Goal: Task Accomplishment & Management: Use online tool/utility

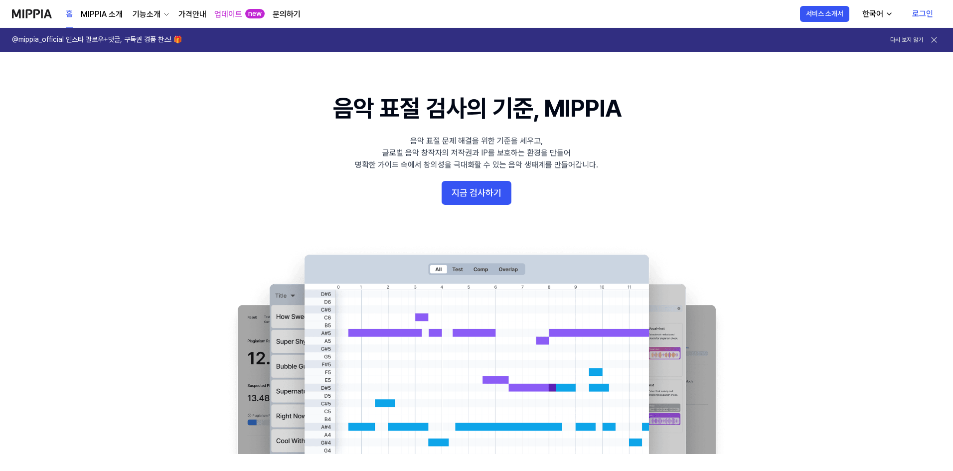
click at [922, 16] on link "로그인" at bounding box center [922, 14] width 37 height 28
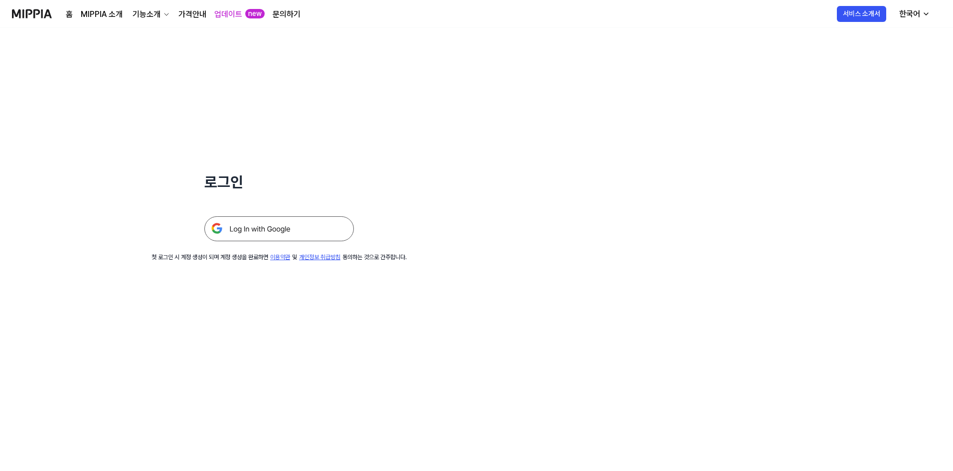
click at [278, 226] on img at bounding box center [279, 228] width 150 height 25
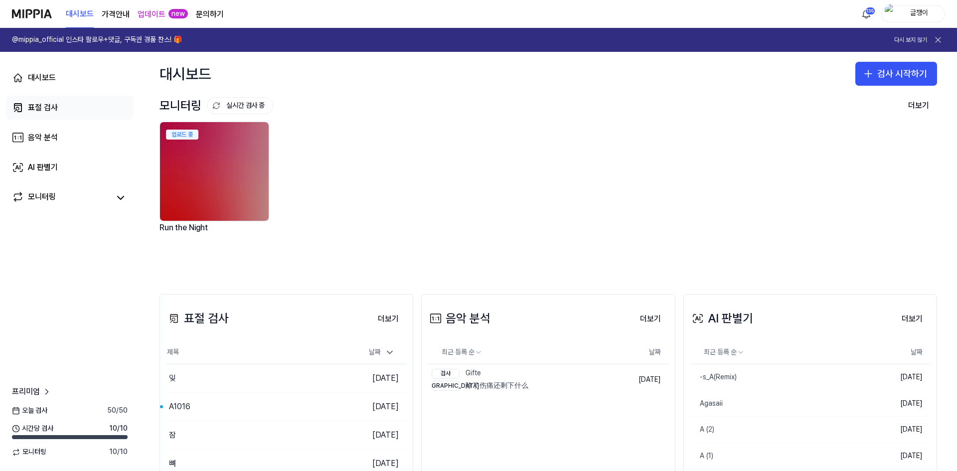
click at [30, 115] on link "표절 검사" at bounding box center [70, 108] width 128 height 24
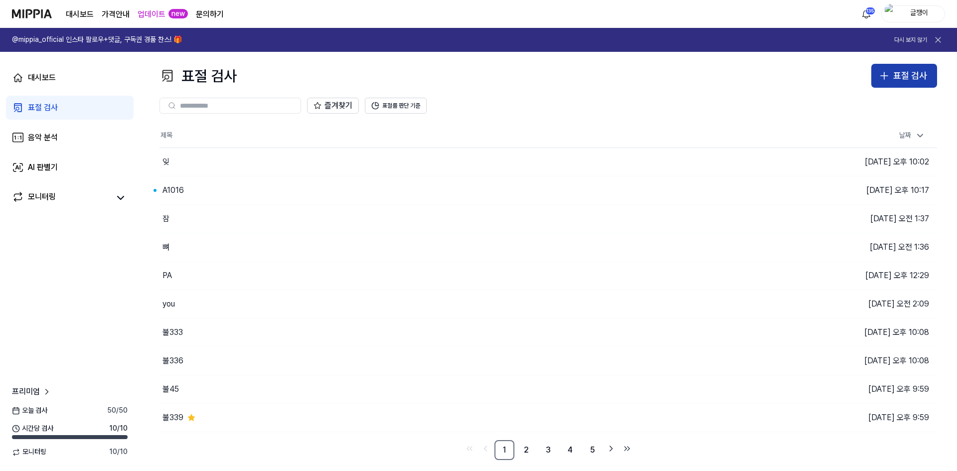
click at [890, 72] on icon "button" at bounding box center [884, 76] width 12 height 12
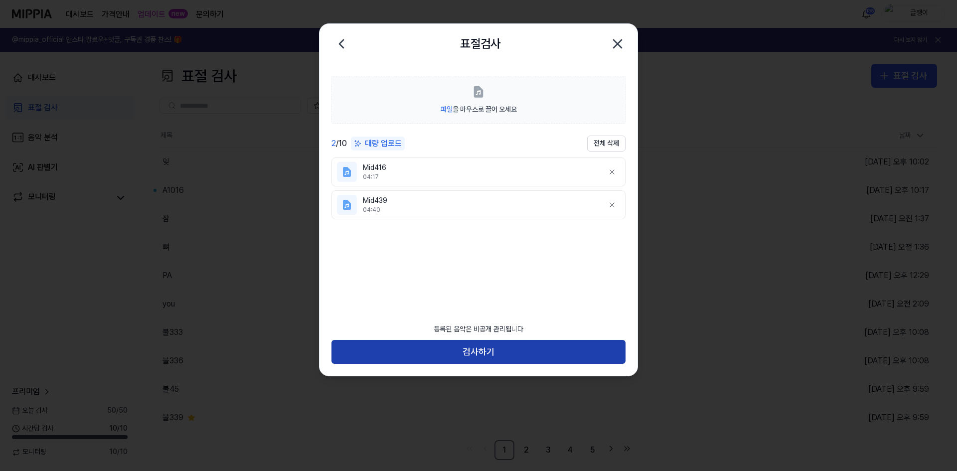
click at [476, 352] on button "검사하기" at bounding box center [479, 352] width 294 height 24
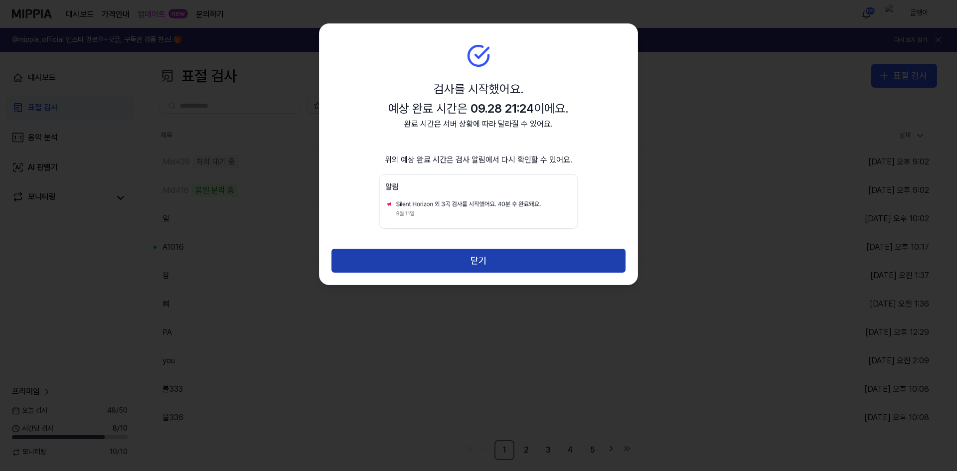
click at [480, 260] on button "닫기" at bounding box center [479, 261] width 294 height 24
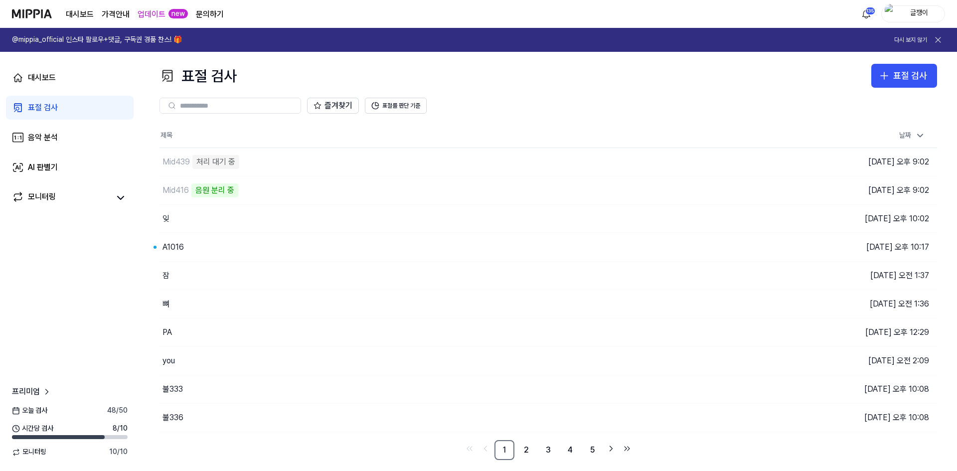
click at [491, 108] on div "즐겨찾기 표절률 판단 기준" at bounding box center [549, 106] width 778 height 16
click at [49, 106] on div "표절 검사" at bounding box center [43, 108] width 30 height 12
click at [405, 104] on button "표절률 판단 기준" at bounding box center [396, 106] width 62 height 16
click at [683, 190] on button "이동하기" at bounding box center [681, 190] width 36 height 16
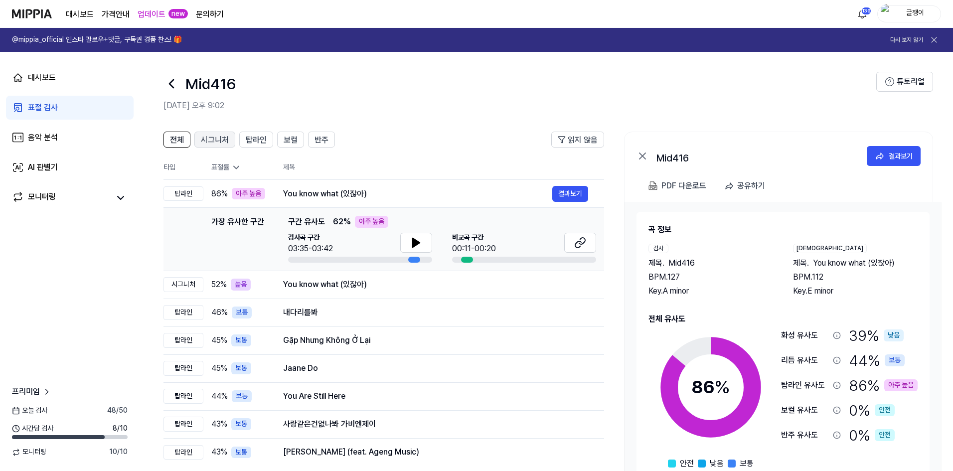
click at [217, 141] on span "시그니처" at bounding box center [215, 140] width 28 height 12
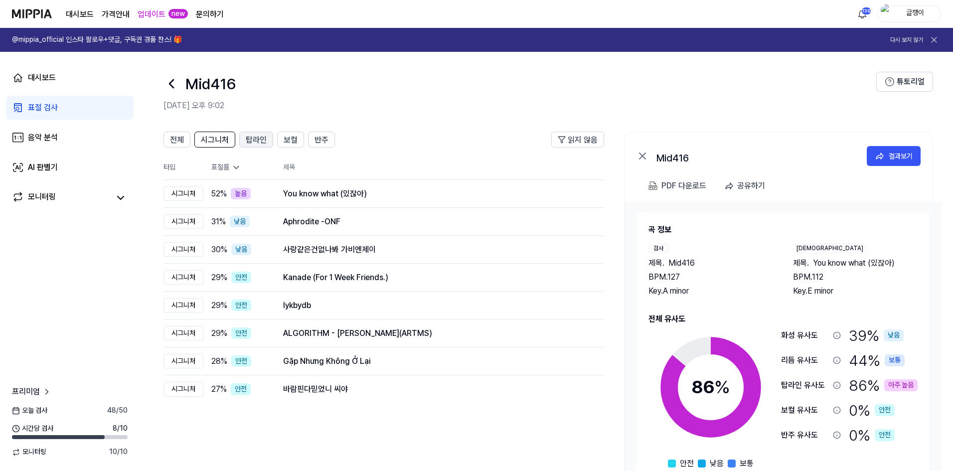
click at [257, 139] on span "탑라인" at bounding box center [256, 140] width 21 height 12
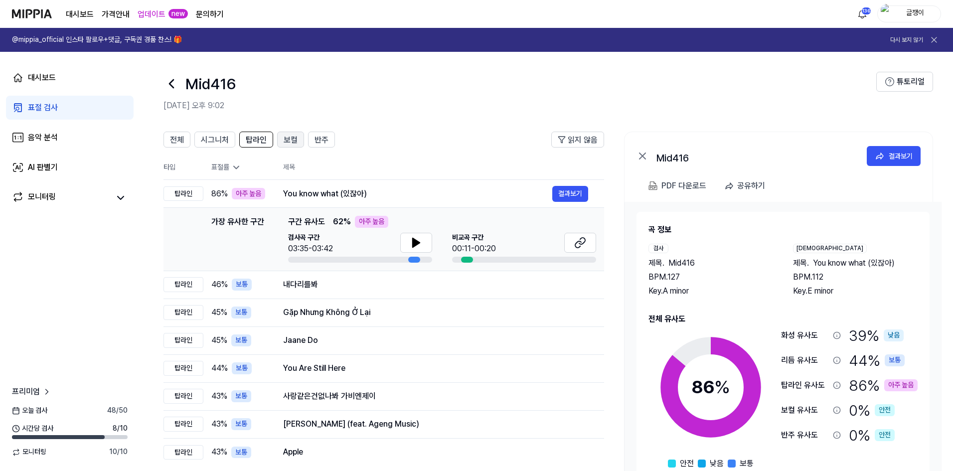
click at [286, 137] on span "보컬" at bounding box center [291, 140] width 14 height 12
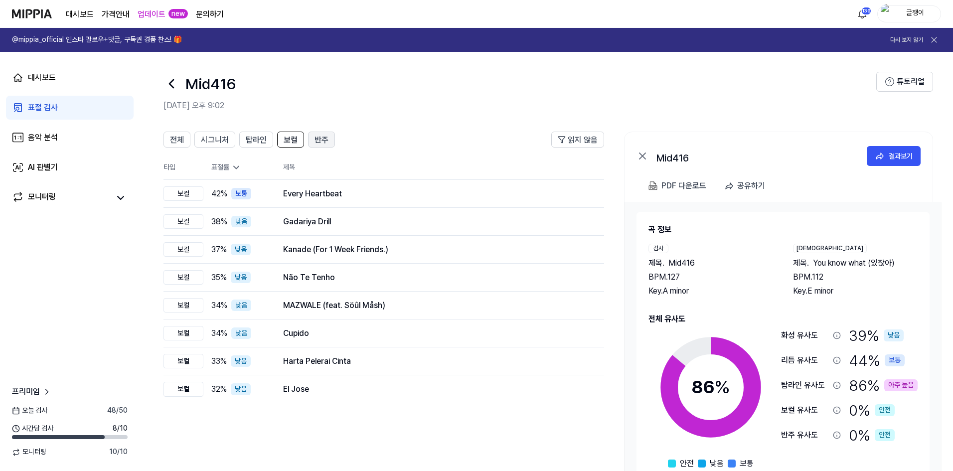
click at [333, 133] on button "반주" at bounding box center [321, 140] width 27 height 16
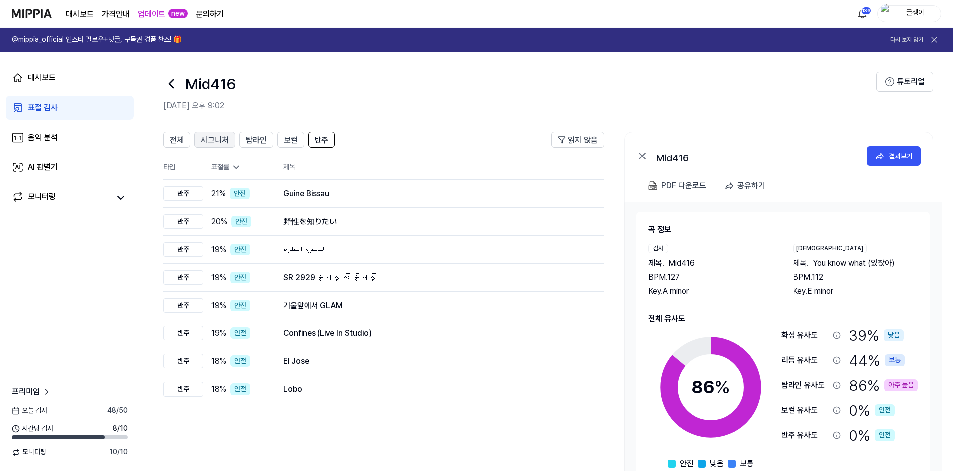
click at [216, 135] on span "시그니처" at bounding box center [215, 140] width 28 height 12
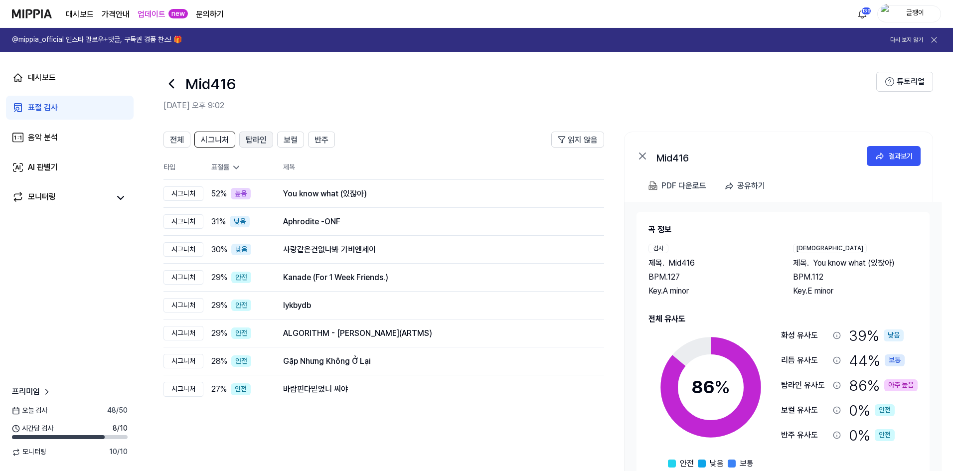
click at [254, 137] on span "탑라인" at bounding box center [256, 140] width 21 height 12
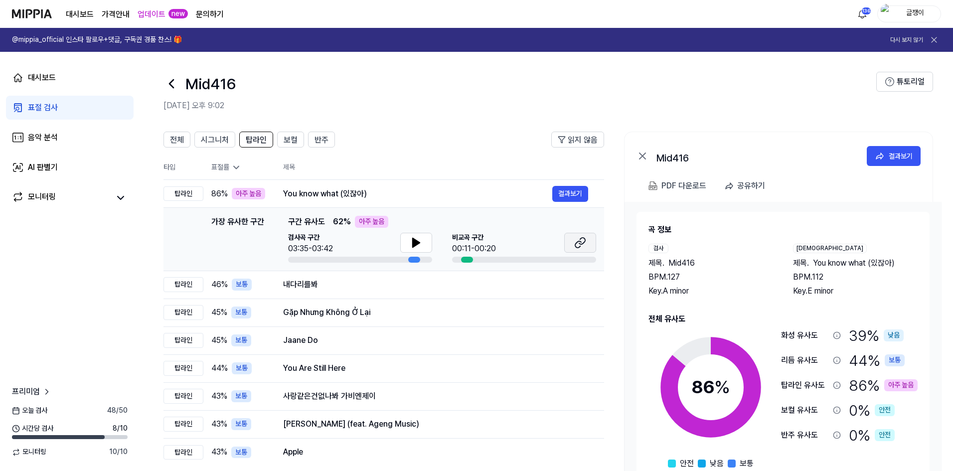
click at [576, 243] on icon at bounding box center [578, 244] width 6 height 6
click at [561, 191] on button "결과보기" at bounding box center [570, 194] width 36 height 16
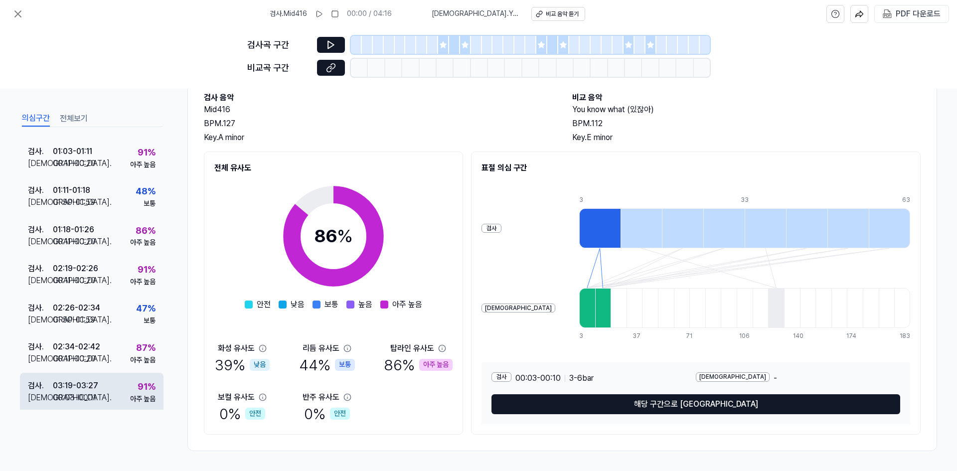
scroll to position [74, 0]
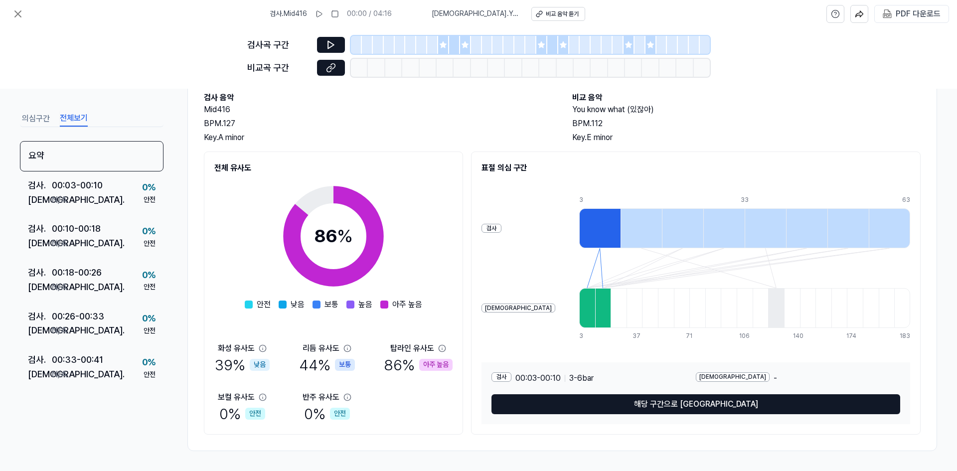
click at [79, 116] on button "전체보기" at bounding box center [74, 119] width 28 height 16
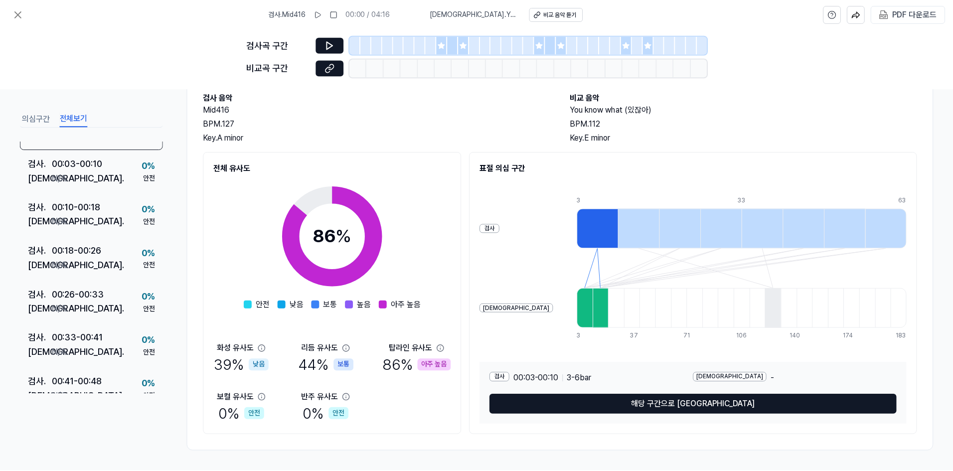
scroll to position [0, 0]
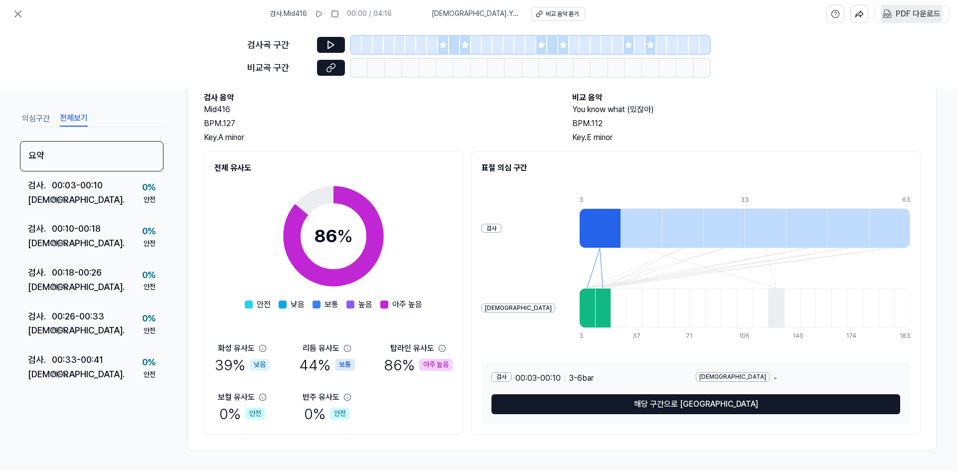
click at [903, 15] on div "PDF 다운로드" at bounding box center [918, 13] width 45 height 13
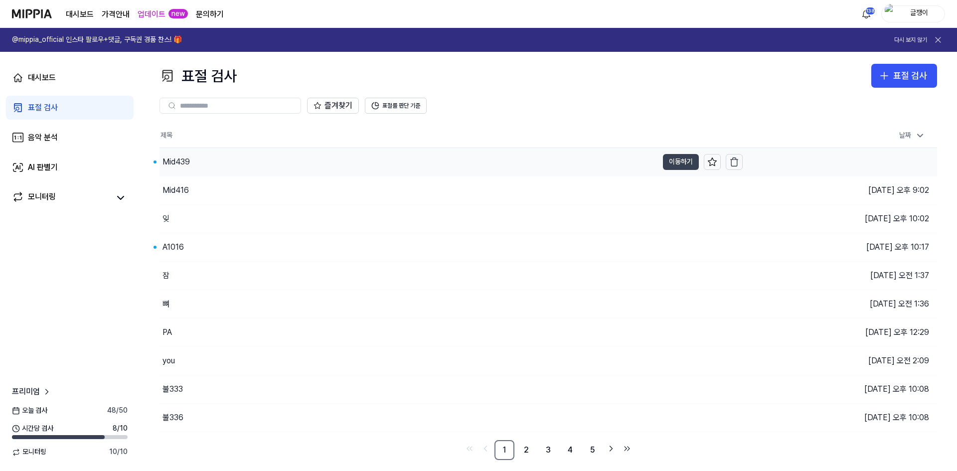
click at [677, 162] on button "이동하기" at bounding box center [681, 162] width 36 height 16
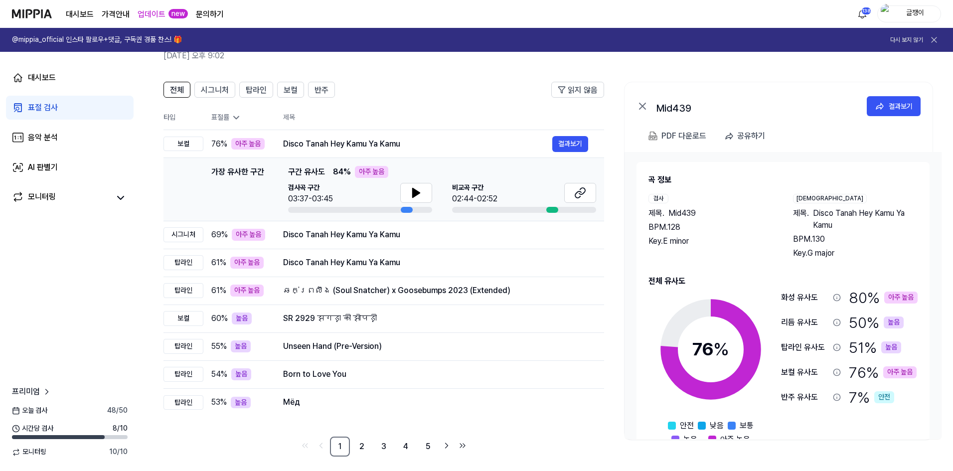
scroll to position [55, 0]
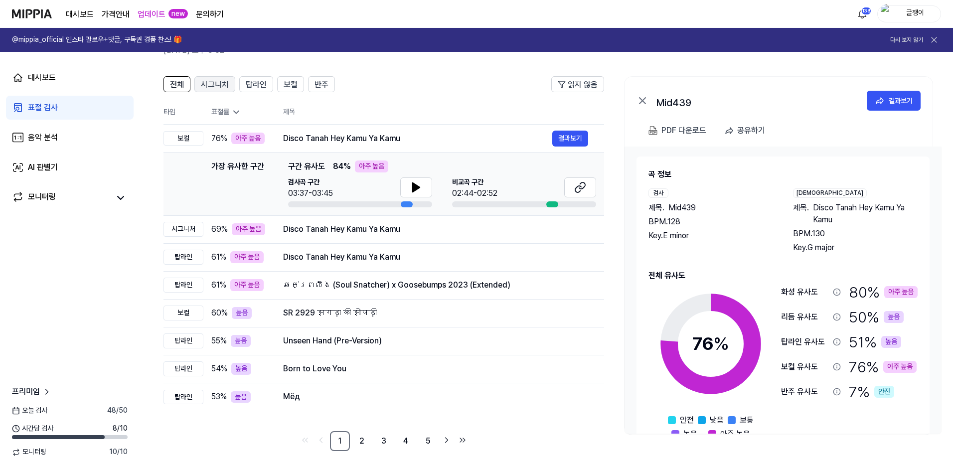
click at [214, 84] on span "시그니처" at bounding box center [215, 85] width 28 height 12
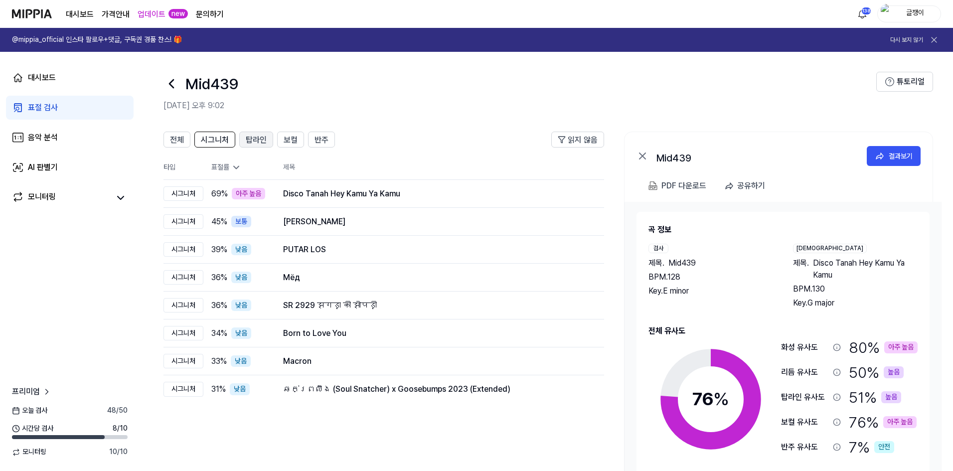
click at [260, 141] on span "탑라인" at bounding box center [256, 140] width 21 height 12
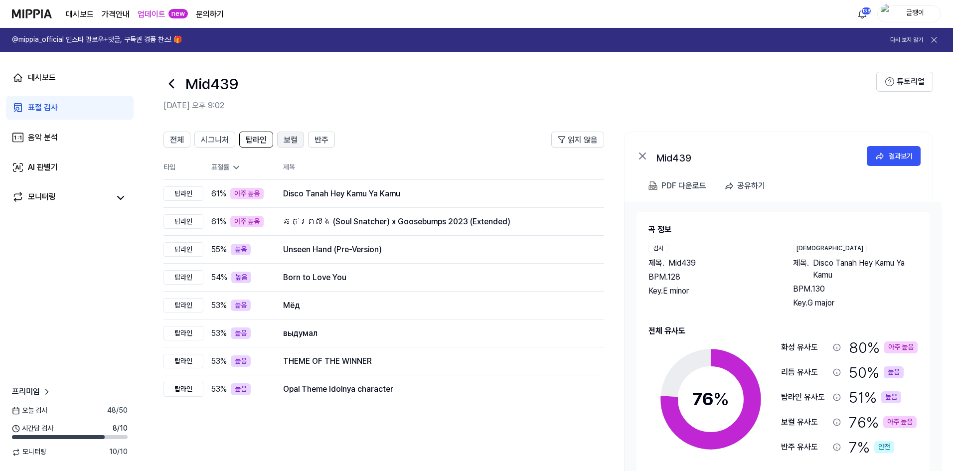
click at [288, 141] on span "보컬" at bounding box center [291, 140] width 14 height 12
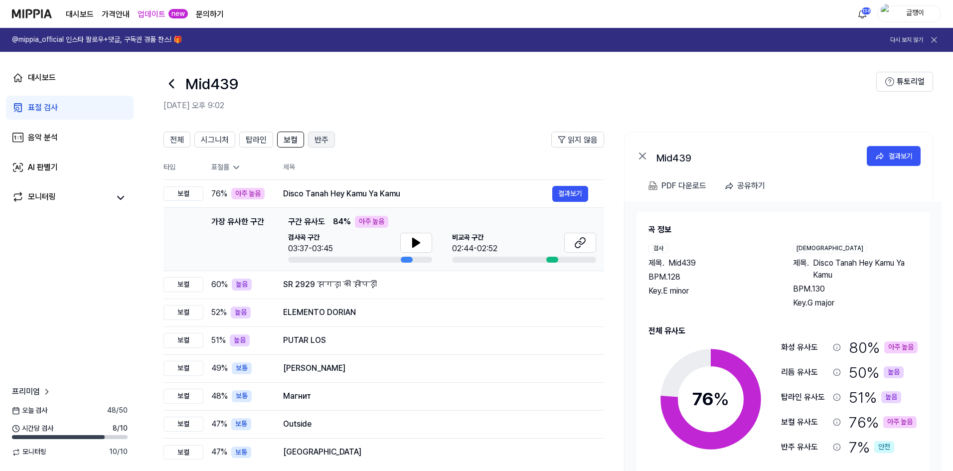
click at [315, 140] on span "반주" at bounding box center [322, 140] width 14 height 12
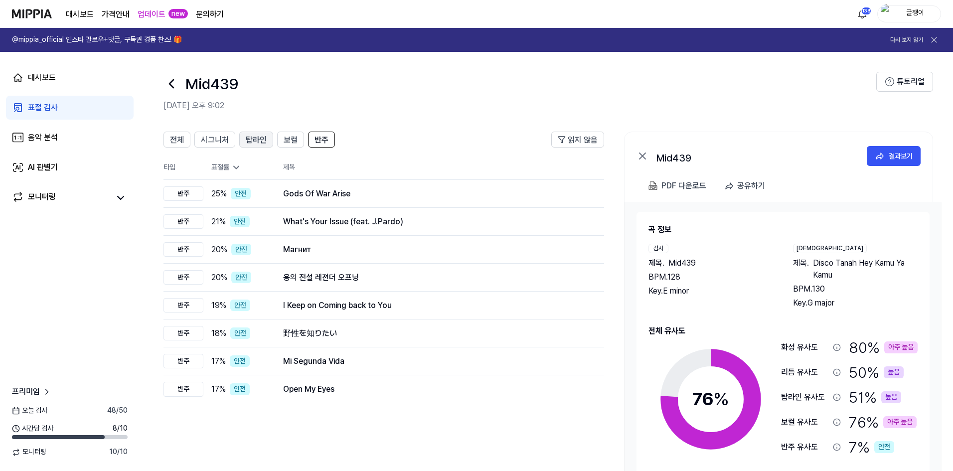
click at [250, 138] on span "탑라인" at bounding box center [256, 140] width 21 height 12
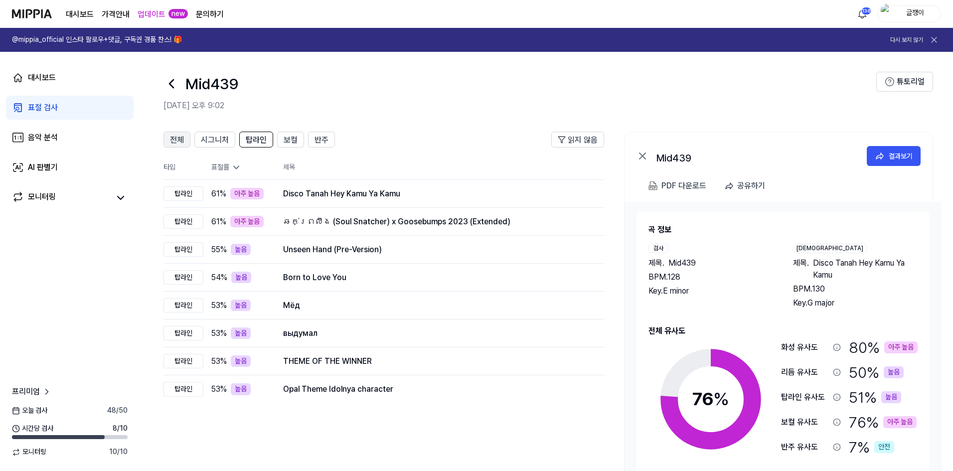
click at [172, 141] on span "전체" at bounding box center [177, 140] width 14 height 12
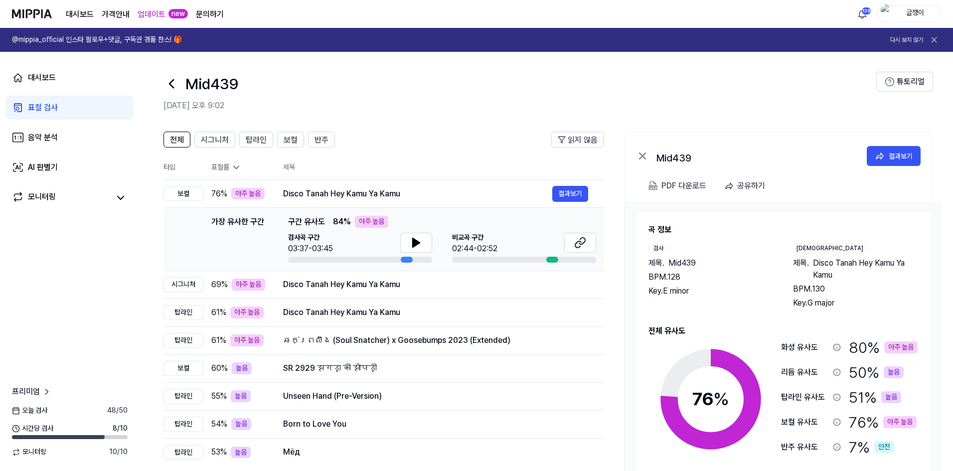
click at [47, 108] on div "표절 검사" at bounding box center [43, 108] width 30 height 12
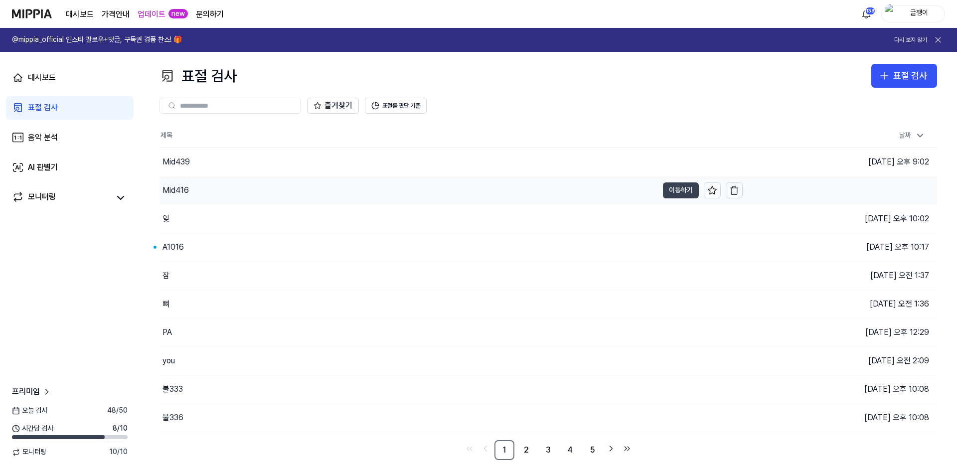
click at [680, 190] on button "이동하기" at bounding box center [681, 190] width 36 height 16
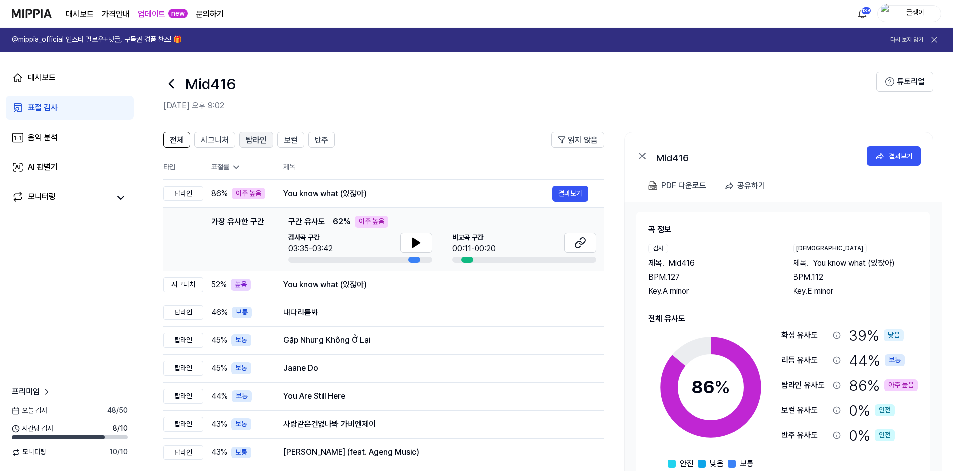
click at [266, 134] on span "탑라인" at bounding box center [256, 140] width 21 height 12
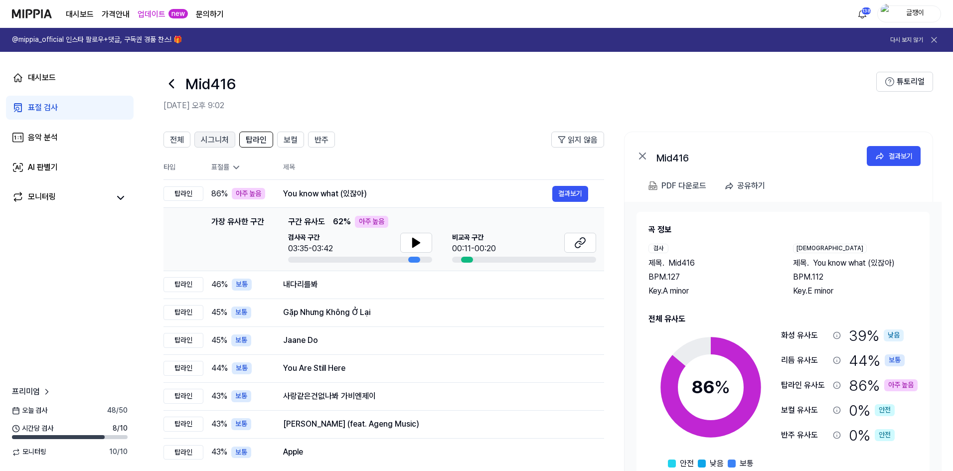
click at [214, 141] on span "시그니처" at bounding box center [215, 140] width 28 height 12
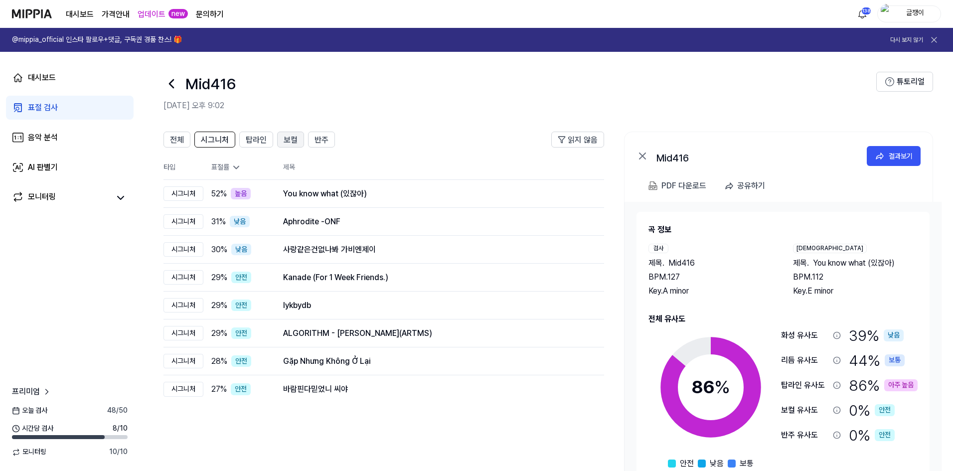
click at [283, 138] on button "보컬" at bounding box center [290, 140] width 27 height 16
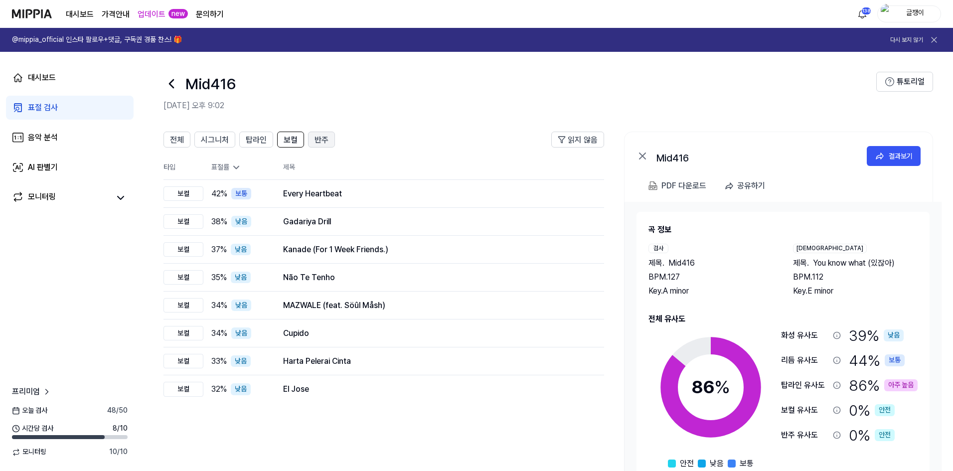
click at [327, 136] on span "반주" at bounding box center [322, 140] width 14 height 12
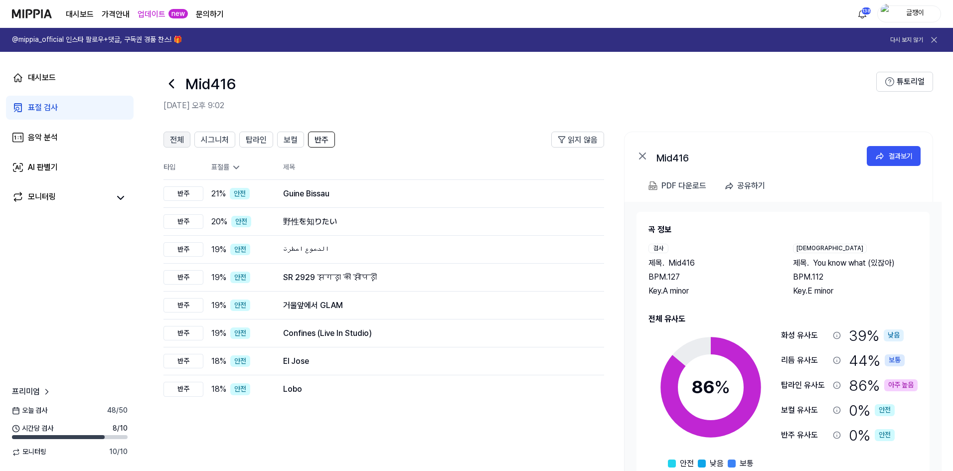
click at [174, 138] on span "전체" at bounding box center [177, 140] width 14 height 12
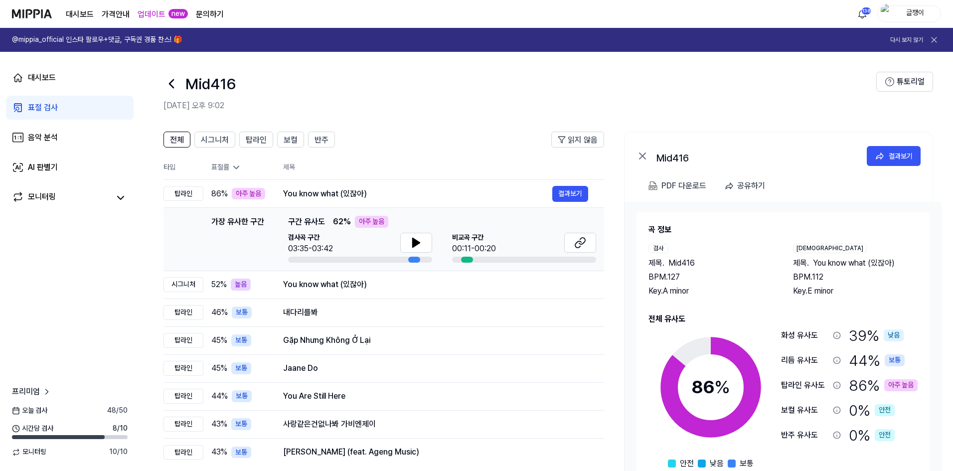
click at [40, 105] on div "표절 검사" at bounding box center [43, 108] width 30 height 12
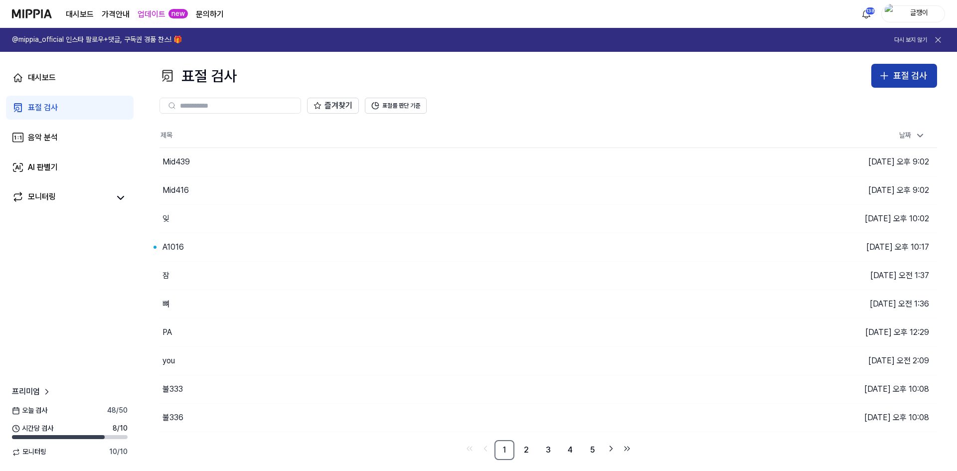
click at [903, 72] on div "표절 검사" at bounding box center [910, 76] width 34 height 14
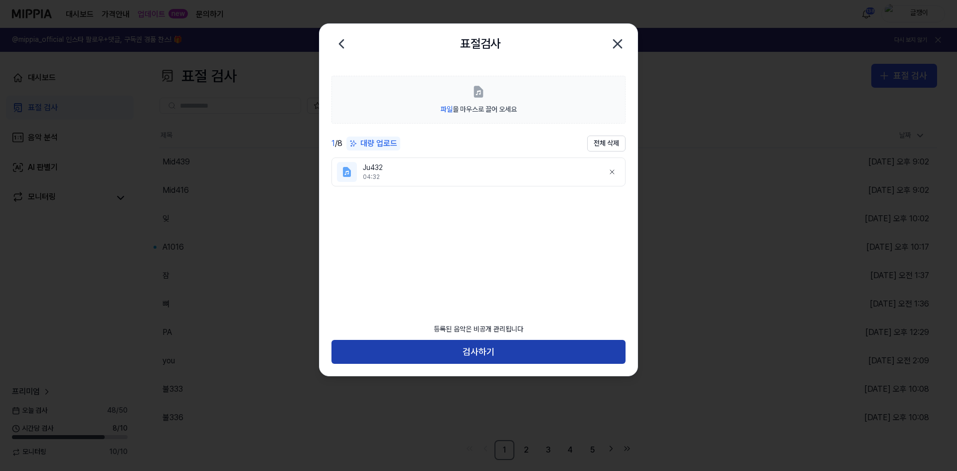
click at [483, 350] on button "검사하기" at bounding box center [479, 352] width 294 height 24
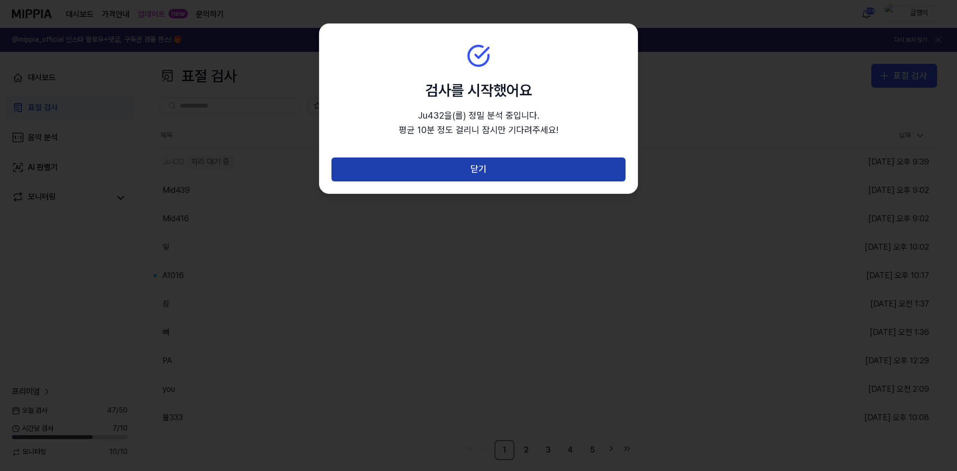
click at [476, 167] on button "닫기" at bounding box center [479, 170] width 294 height 24
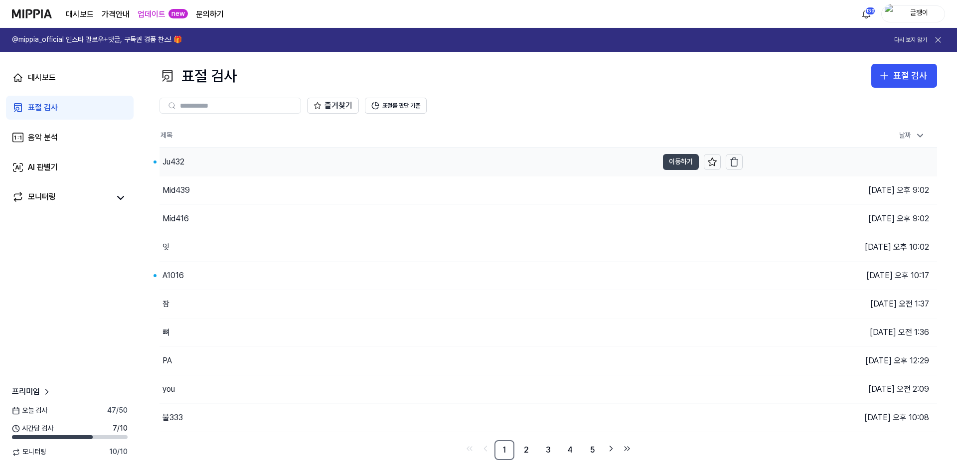
click at [671, 157] on button "이동하기" at bounding box center [681, 162] width 36 height 16
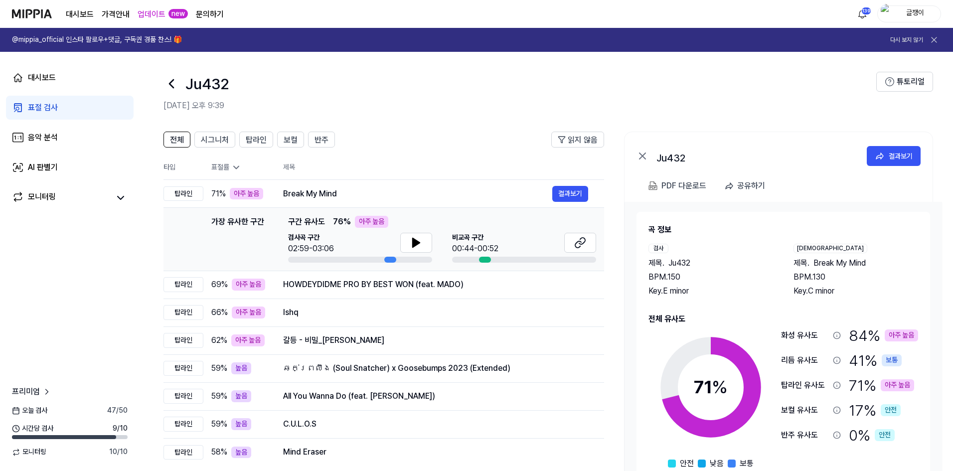
click at [45, 106] on div "표절 검사" at bounding box center [43, 108] width 30 height 12
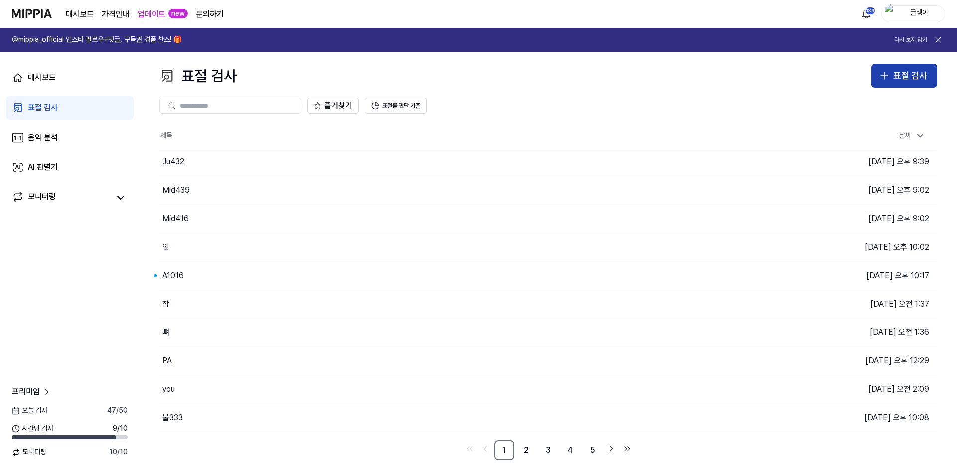
click at [899, 78] on div "표절 검사" at bounding box center [910, 76] width 34 height 14
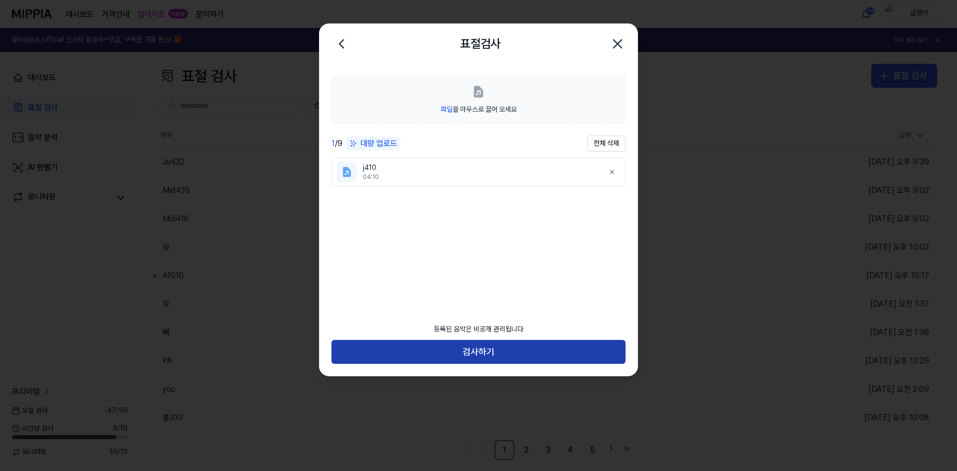
click at [472, 347] on button "검사하기" at bounding box center [479, 352] width 294 height 24
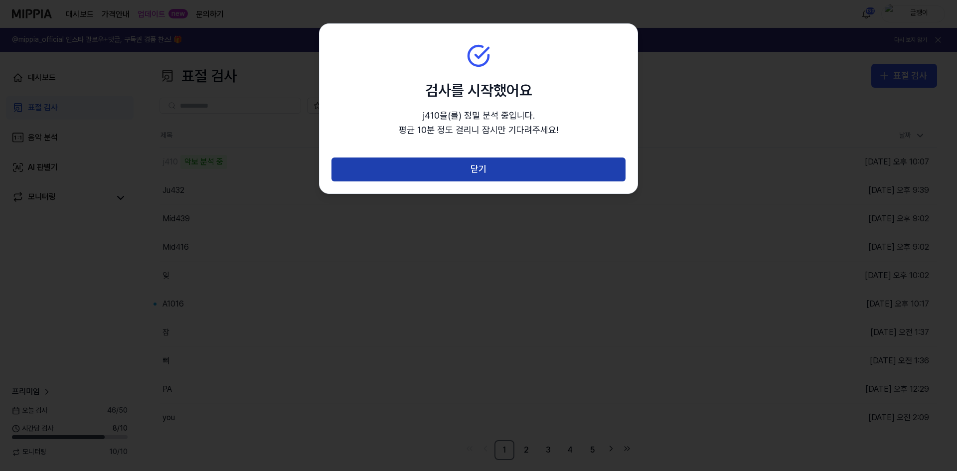
click at [486, 164] on button "닫기" at bounding box center [479, 170] width 294 height 24
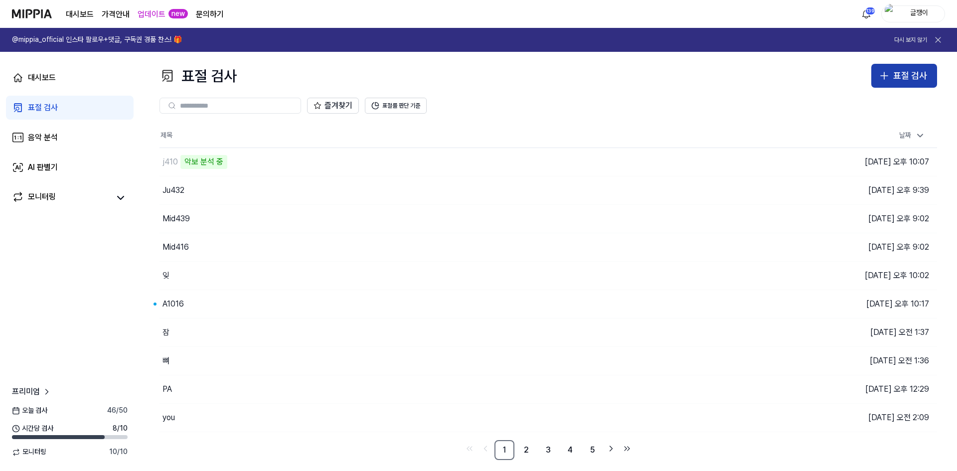
click at [893, 75] on button "표절 검사" at bounding box center [905, 76] width 66 height 24
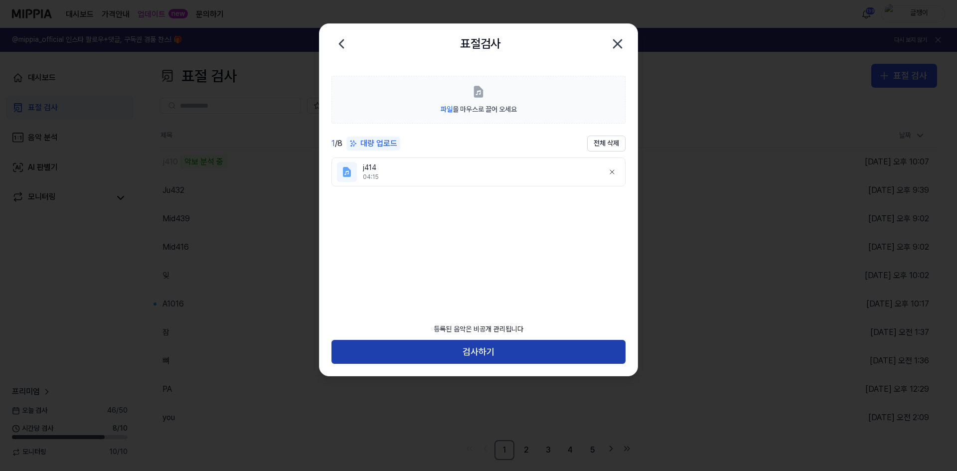
click at [481, 349] on button "검사하기" at bounding box center [479, 352] width 294 height 24
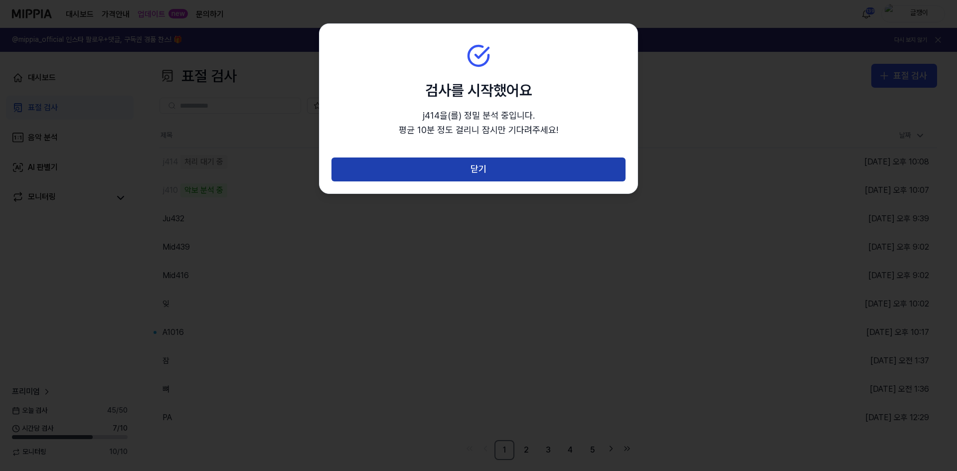
click at [476, 174] on button "닫기" at bounding box center [479, 170] width 294 height 24
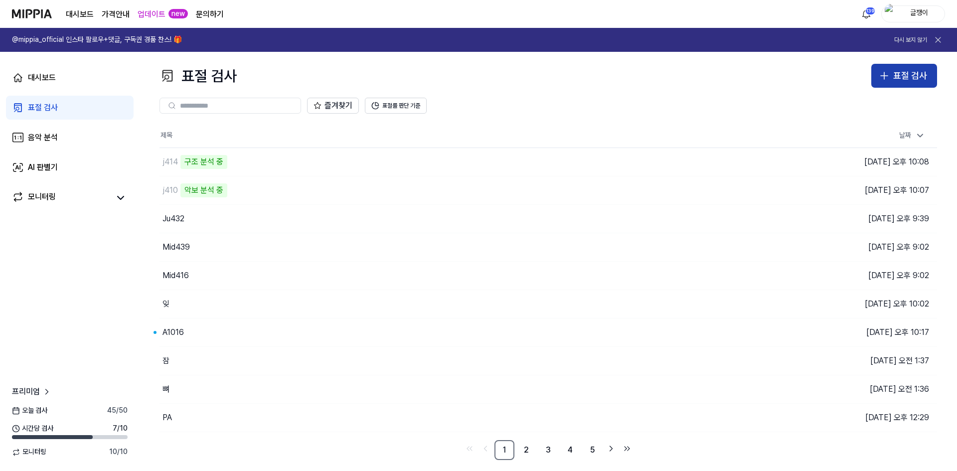
click at [900, 75] on div "표절 검사" at bounding box center [910, 76] width 34 height 14
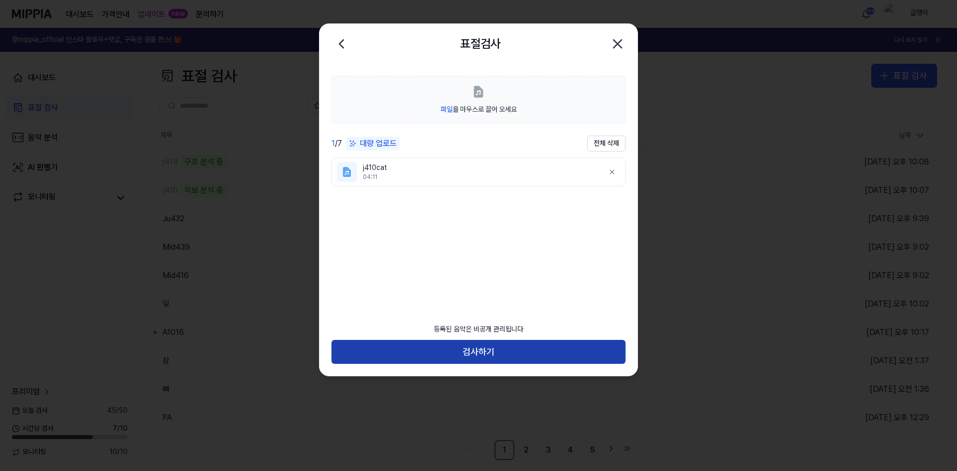
click at [474, 349] on button "검사하기" at bounding box center [479, 352] width 294 height 24
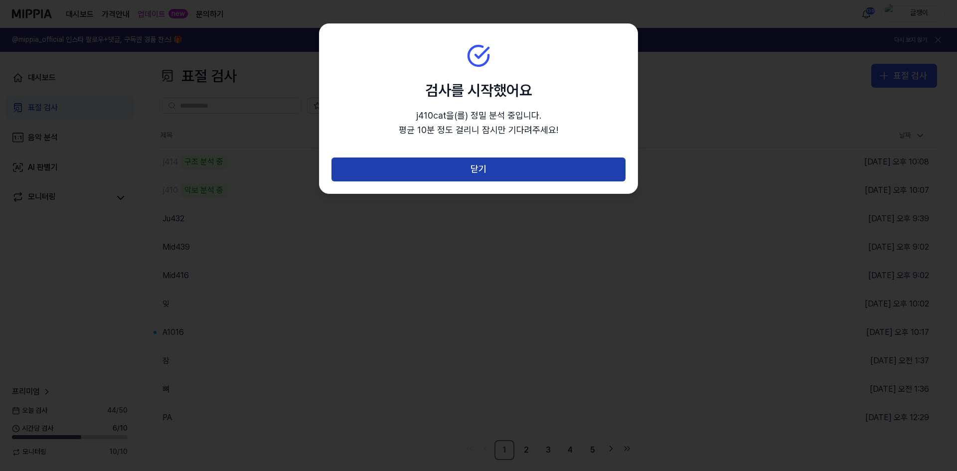
click at [478, 166] on button "닫기" at bounding box center [479, 170] width 294 height 24
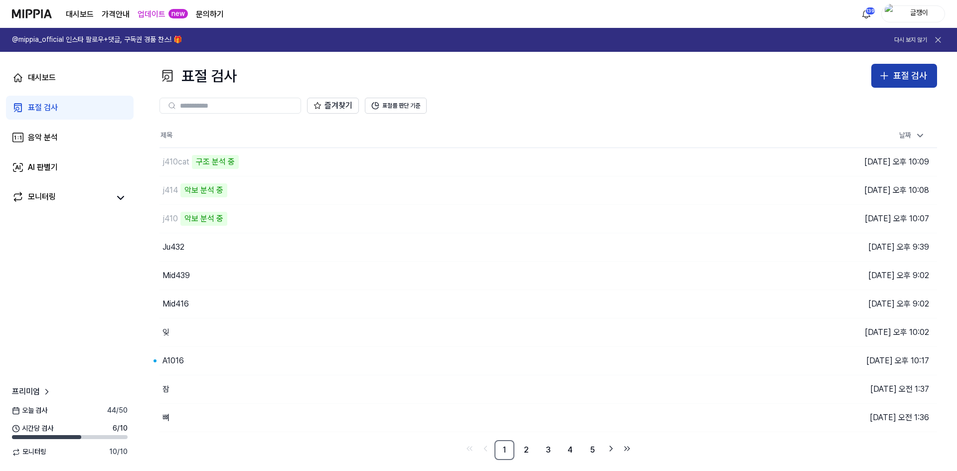
click at [886, 77] on icon "button" at bounding box center [884, 76] width 12 height 12
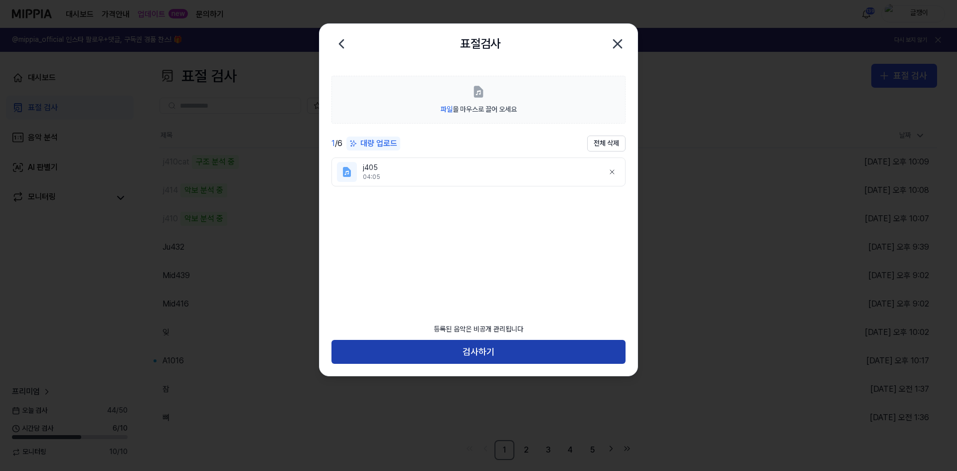
click at [479, 349] on button "검사하기" at bounding box center [479, 352] width 294 height 24
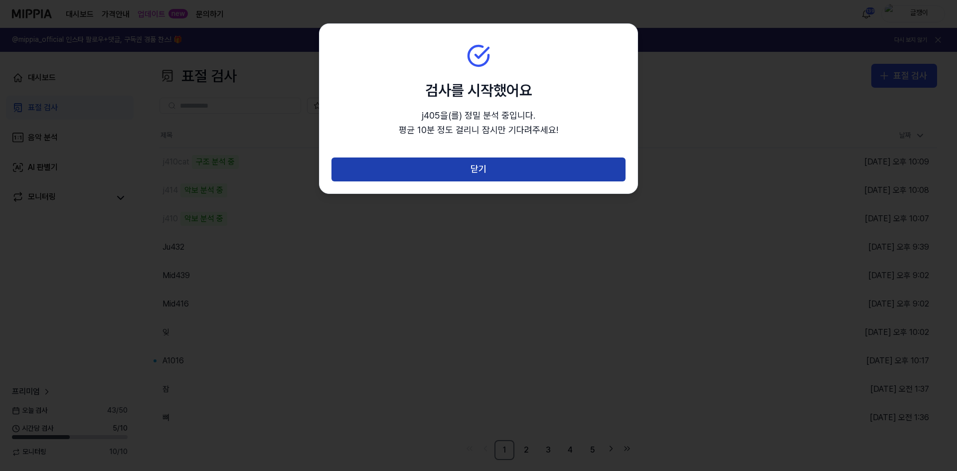
click at [482, 166] on button "닫기" at bounding box center [479, 170] width 294 height 24
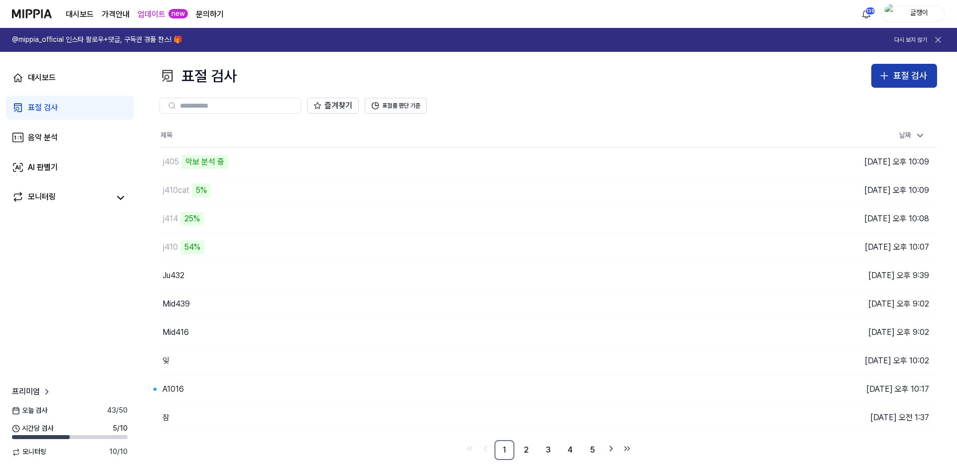
click at [891, 72] on button "표절 검사" at bounding box center [905, 76] width 66 height 24
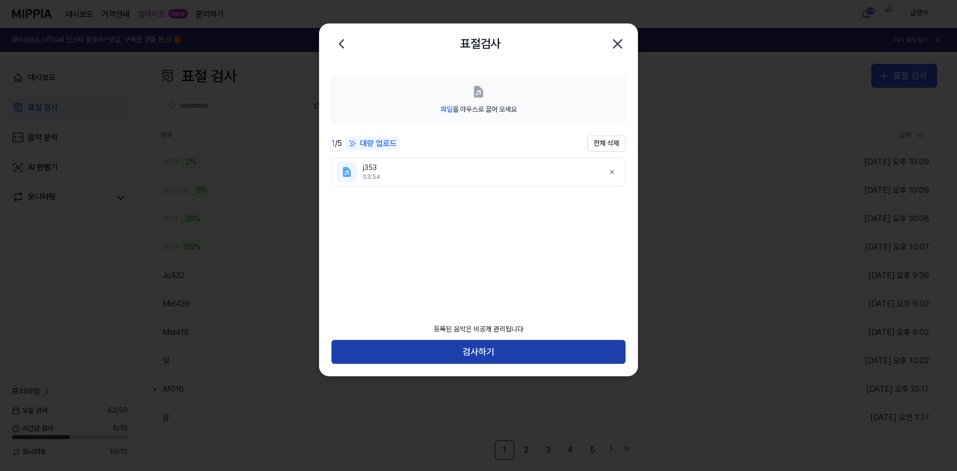
click at [480, 352] on button "검사하기" at bounding box center [479, 352] width 294 height 24
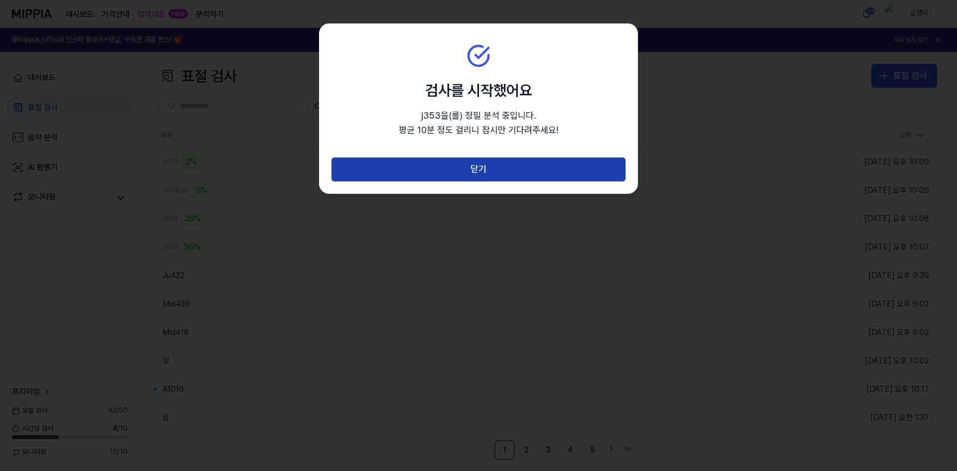
click at [487, 168] on button "닫기" at bounding box center [479, 170] width 294 height 24
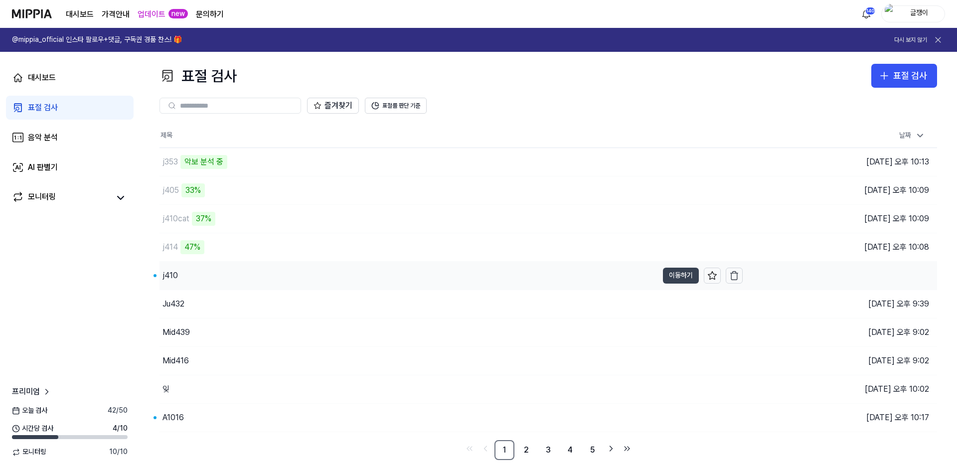
click at [670, 274] on button "이동하기" at bounding box center [681, 276] width 36 height 16
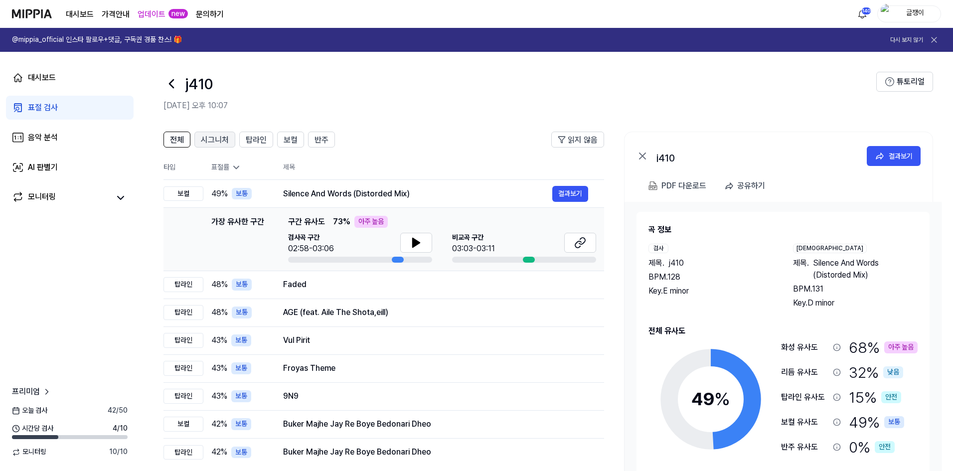
click at [204, 140] on span "시그니처" at bounding box center [215, 140] width 28 height 12
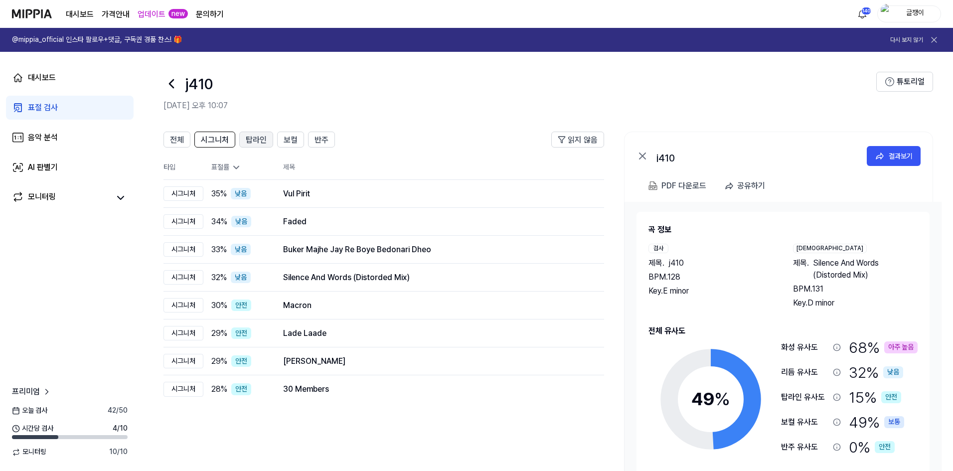
click at [250, 142] on span "탑라인" at bounding box center [256, 140] width 21 height 12
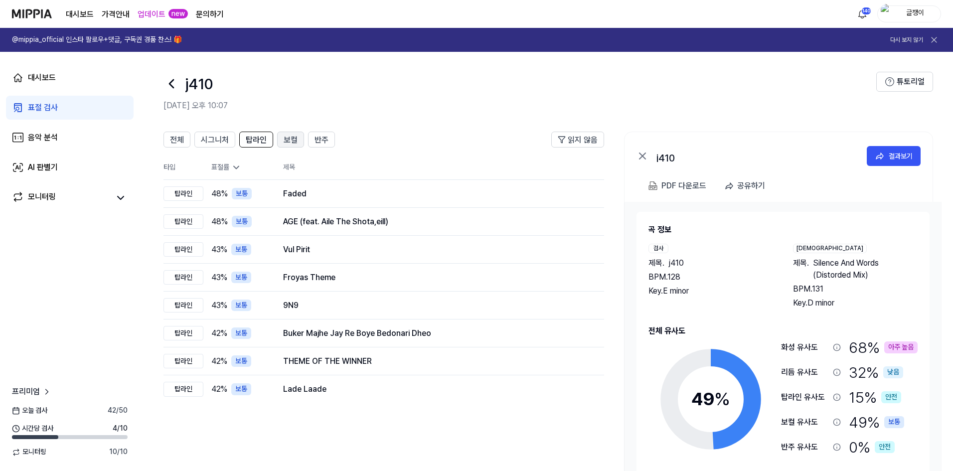
click at [285, 142] on span "보컬" at bounding box center [291, 140] width 14 height 12
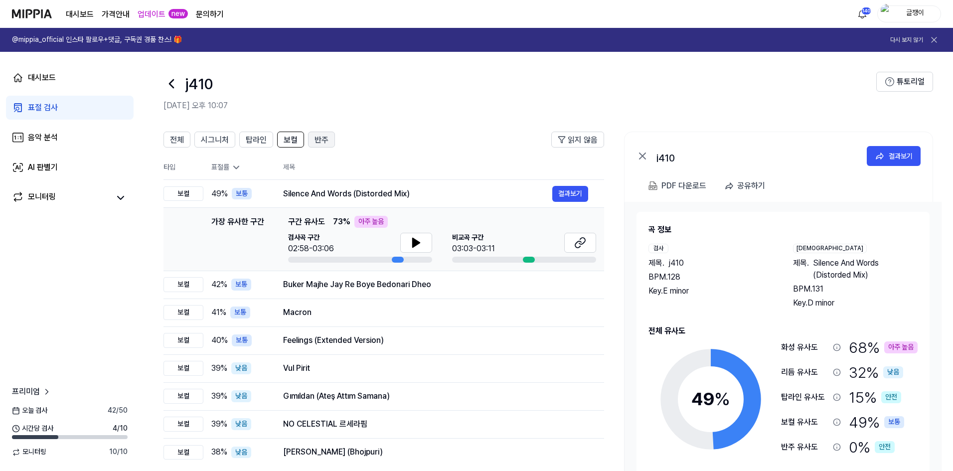
click at [324, 146] on span "반주" at bounding box center [322, 140] width 14 height 12
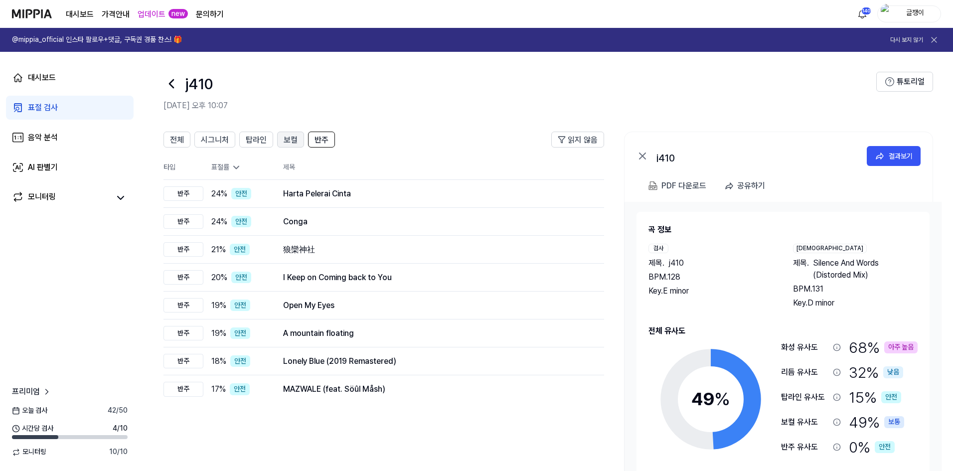
click at [282, 139] on button "보컬" at bounding box center [290, 140] width 27 height 16
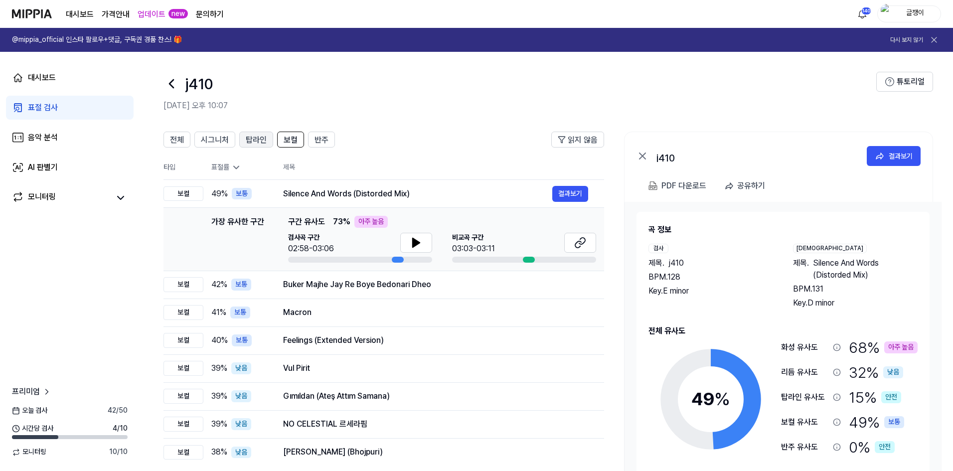
click at [261, 139] on span "탑라인" at bounding box center [256, 140] width 21 height 12
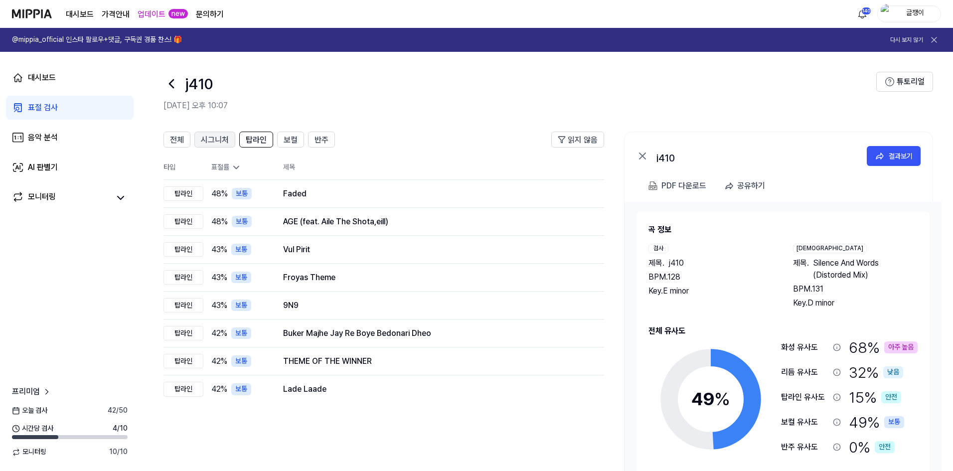
click at [226, 138] on span "시그니처" at bounding box center [215, 140] width 28 height 12
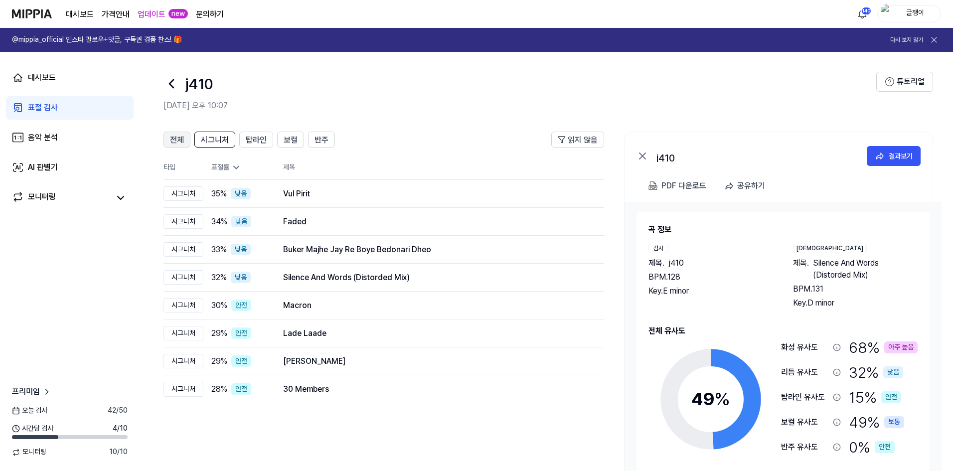
click at [182, 139] on span "전체" at bounding box center [177, 140] width 14 height 12
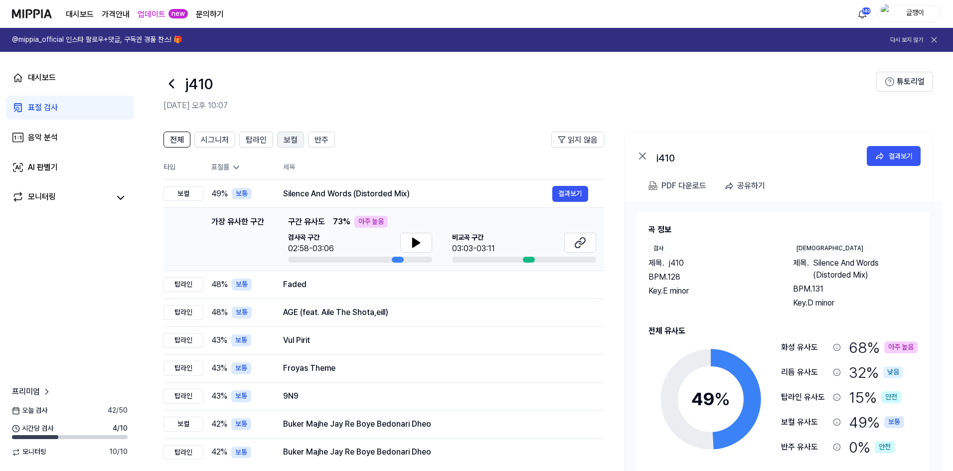
click at [290, 143] on span "보컬" at bounding box center [291, 140] width 14 height 12
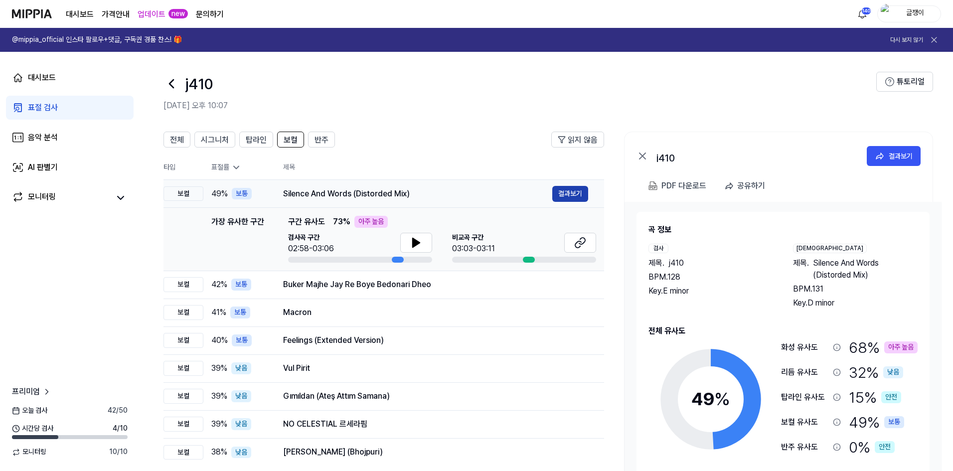
click at [574, 196] on button "결과보기" at bounding box center [570, 194] width 36 height 16
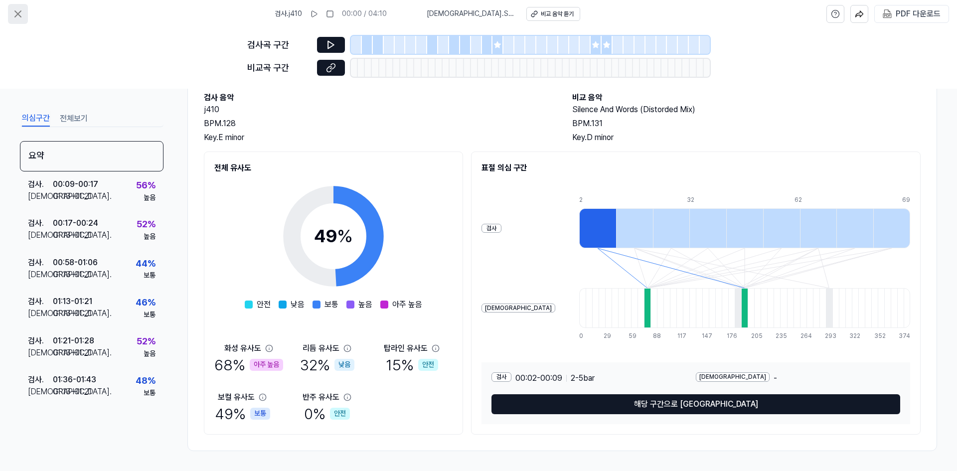
click at [19, 12] on icon at bounding box center [18, 14] width 6 height 6
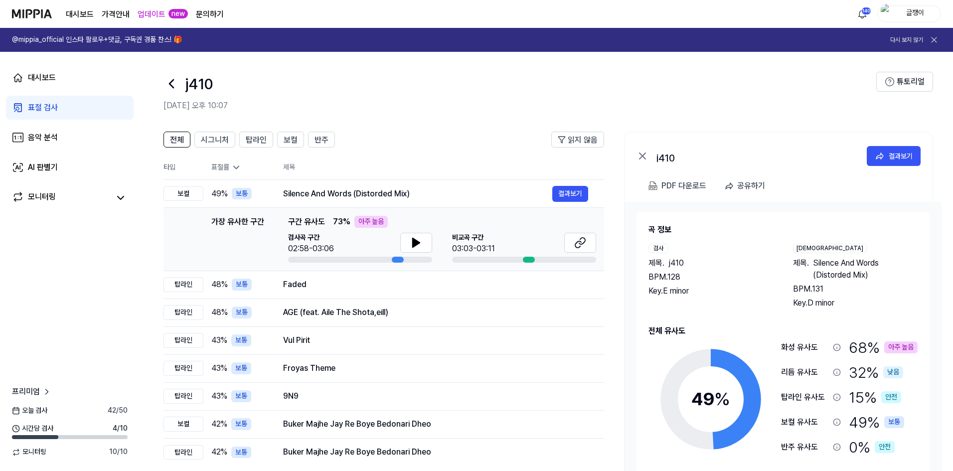
click at [40, 105] on div "표절 검사" at bounding box center [43, 108] width 30 height 12
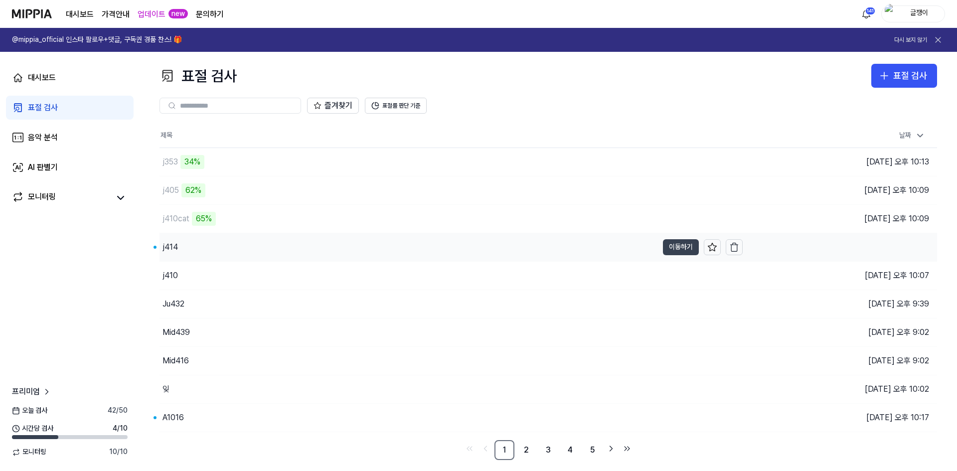
click at [674, 245] on button "이동하기" at bounding box center [681, 247] width 36 height 16
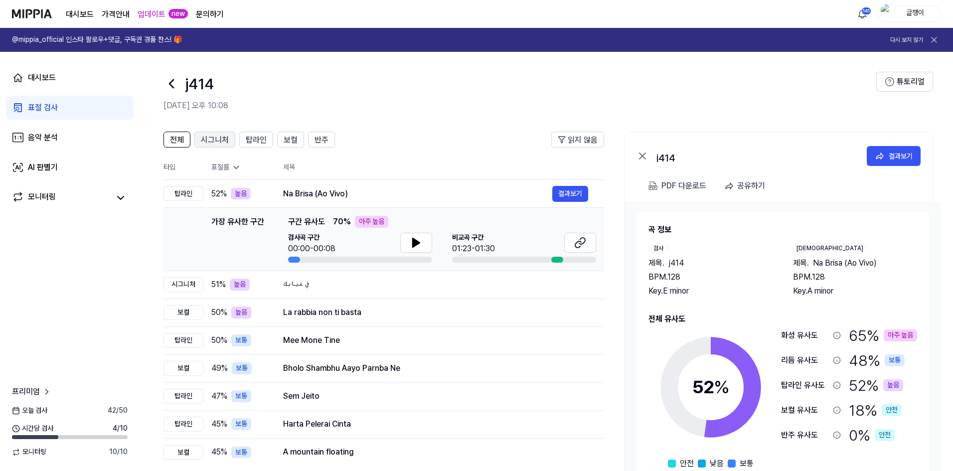
click at [219, 142] on span "시그니처" at bounding box center [215, 140] width 28 height 12
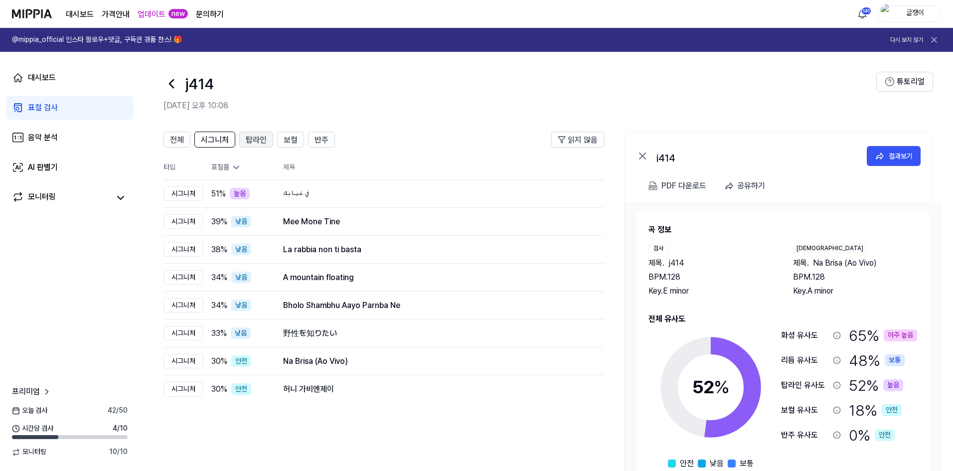
click at [259, 141] on span "탑라인" at bounding box center [256, 140] width 21 height 12
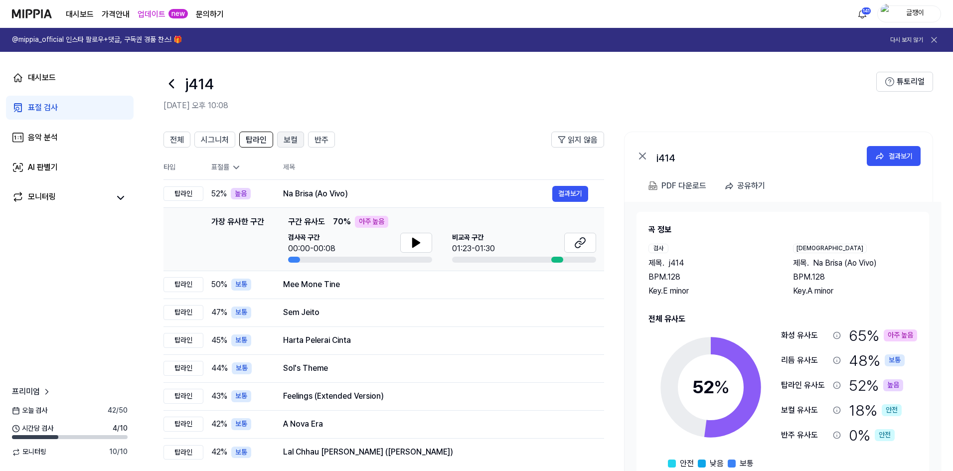
click at [287, 137] on span "보컬" at bounding box center [291, 140] width 14 height 12
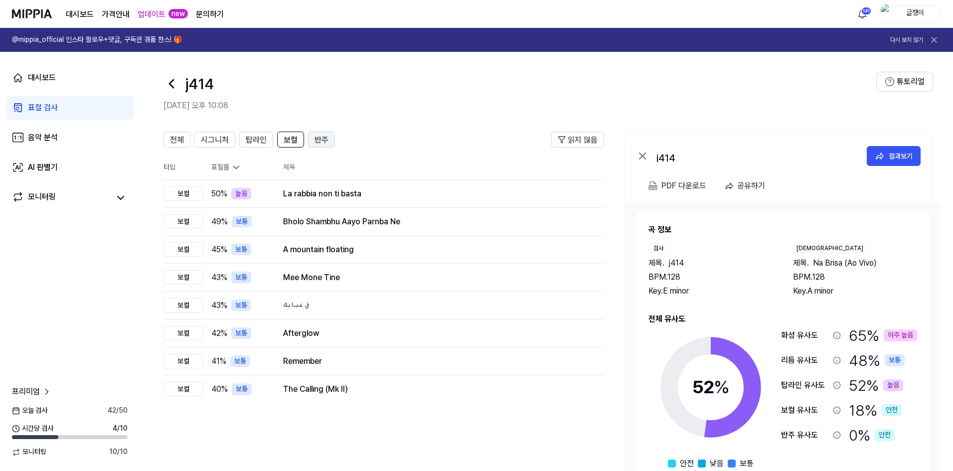
click at [319, 137] on span "반주" at bounding box center [322, 140] width 14 height 12
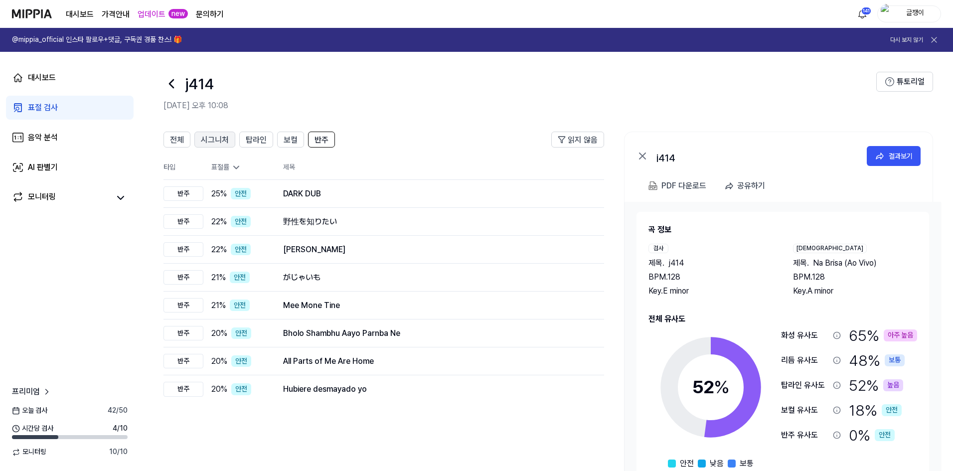
click at [216, 140] on span "시그니처" at bounding box center [215, 140] width 28 height 12
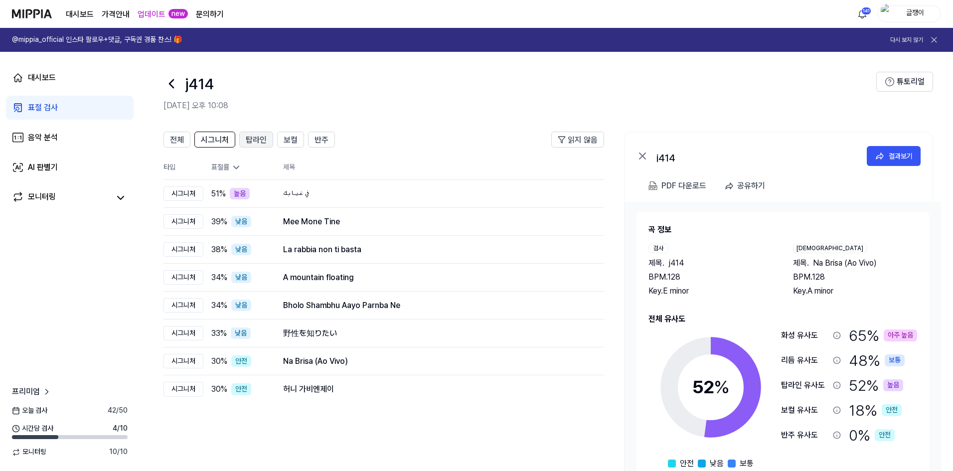
click at [257, 138] on span "탑라인" at bounding box center [256, 140] width 21 height 12
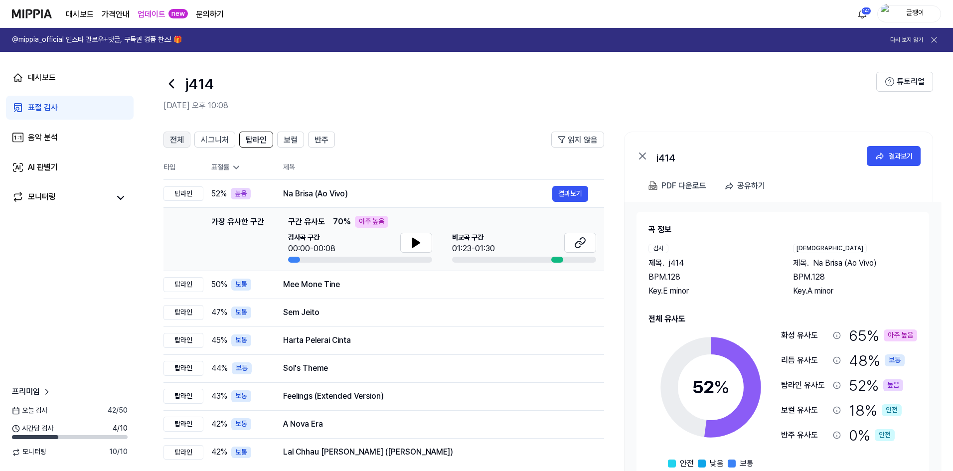
click at [176, 141] on span "전체" at bounding box center [177, 140] width 14 height 12
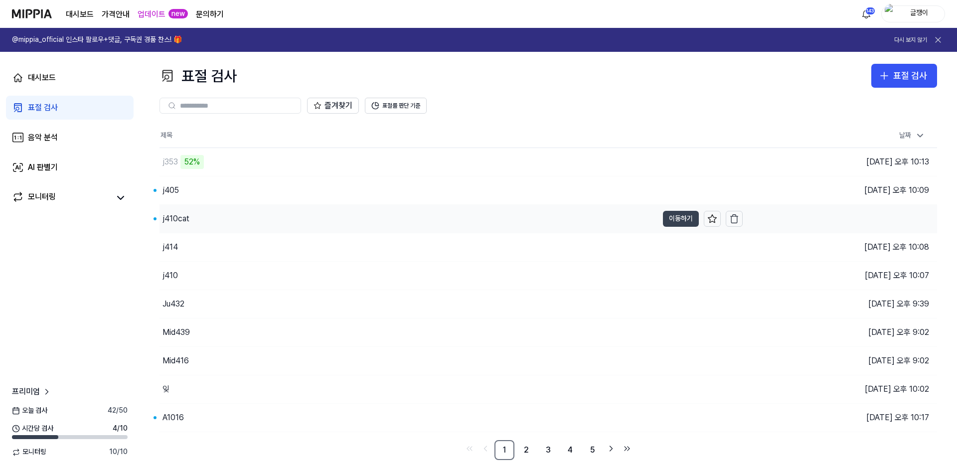
click at [672, 215] on button "이동하기" at bounding box center [681, 219] width 36 height 16
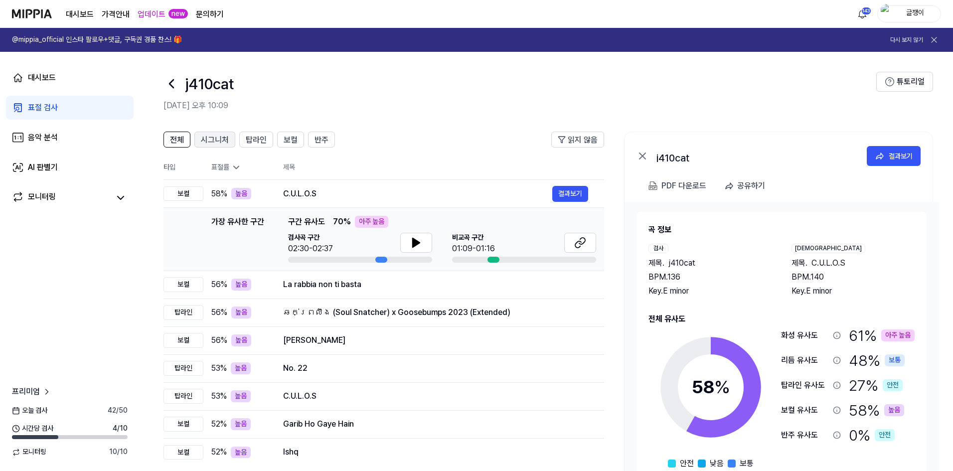
click at [211, 138] on span "시그니처" at bounding box center [215, 140] width 28 height 12
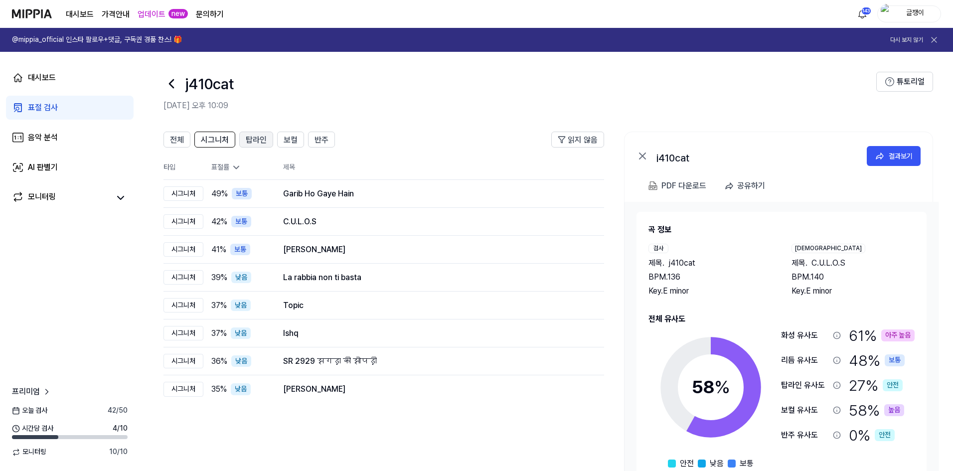
click at [253, 143] on span "탑라인" at bounding box center [256, 140] width 21 height 12
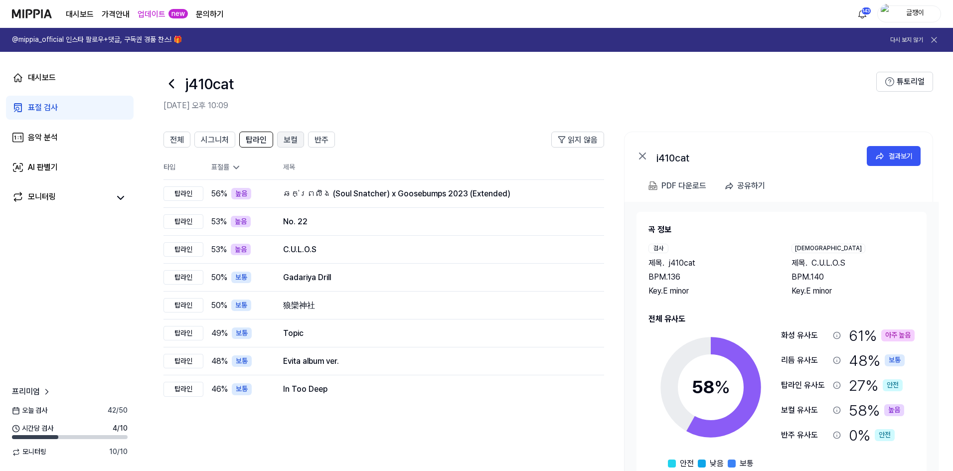
click at [286, 142] on span "보컬" at bounding box center [291, 140] width 14 height 12
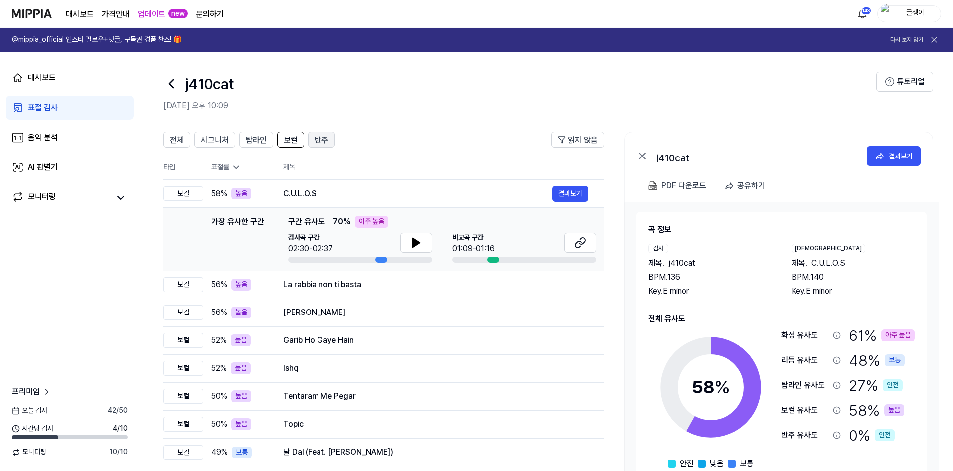
click at [317, 143] on span "반주" at bounding box center [322, 140] width 14 height 12
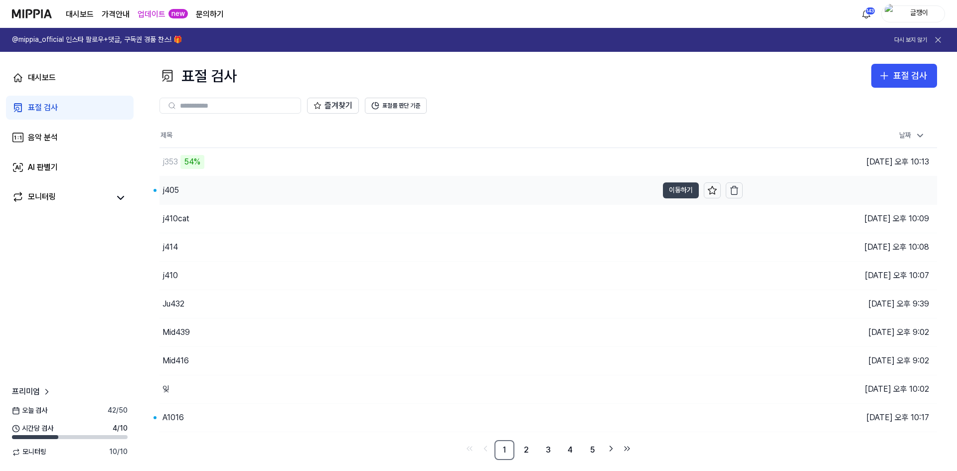
click at [672, 192] on button "이동하기" at bounding box center [681, 190] width 36 height 16
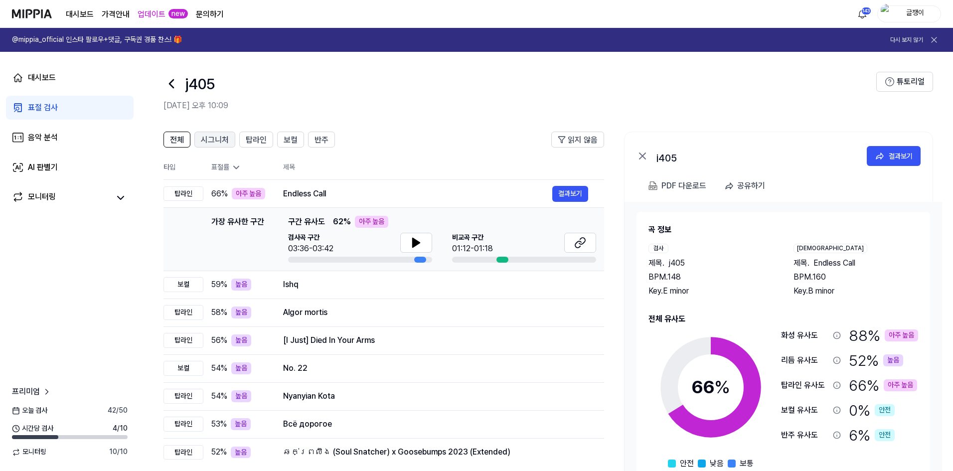
click at [214, 141] on span "시그니처" at bounding box center [215, 140] width 28 height 12
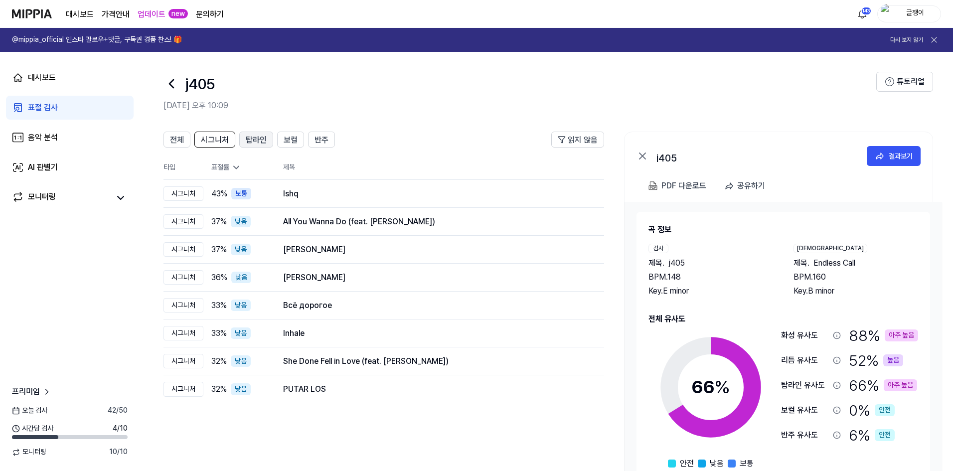
click at [250, 139] on span "탑라인" at bounding box center [256, 140] width 21 height 12
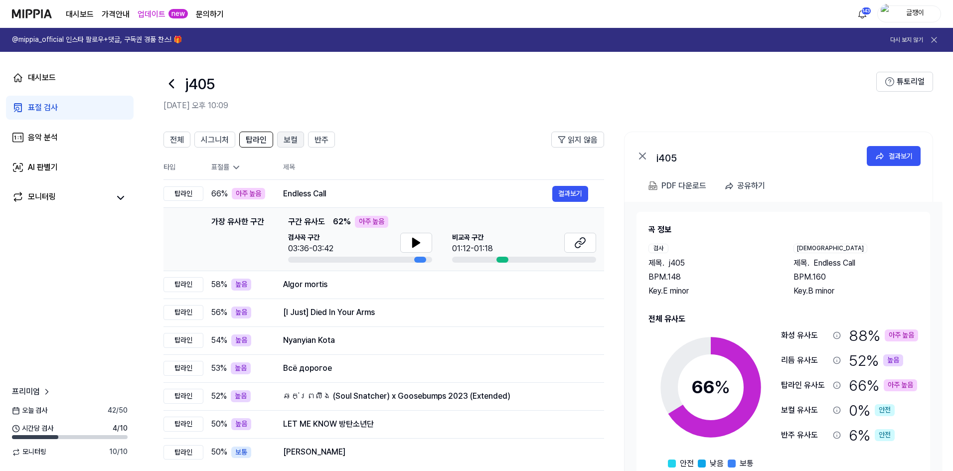
click at [284, 138] on span "보컬" at bounding box center [291, 140] width 14 height 12
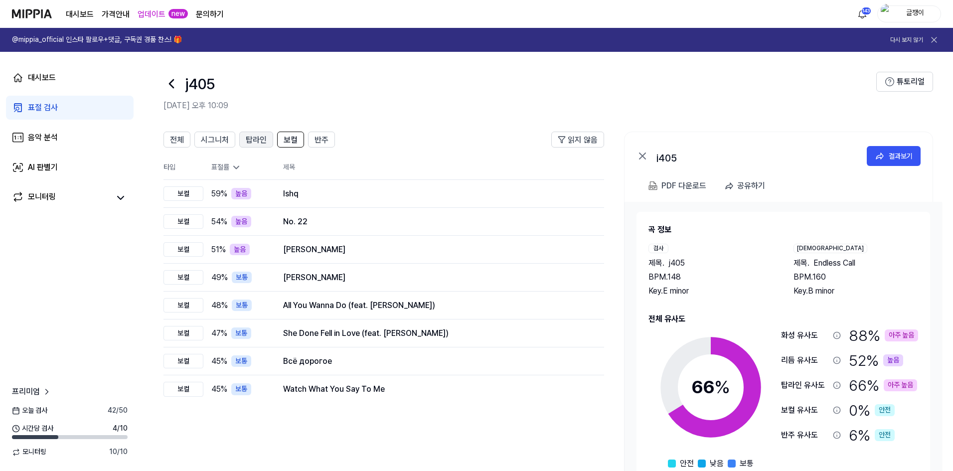
click at [258, 138] on span "탑라인" at bounding box center [256, 140] width 21 height 12
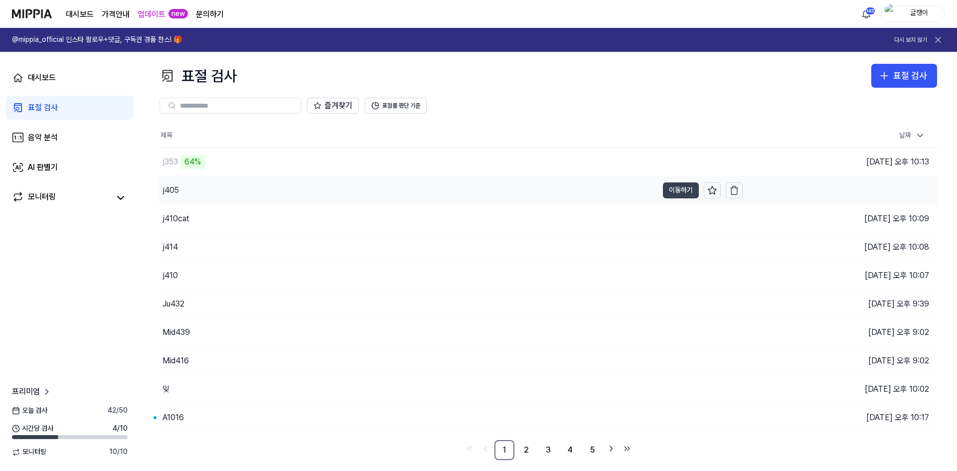
click at [677, 187] on button "이동하기" at bounding box center [681, 190] width 36 height 16
click at [735, 188] on icon "button" at bounding box center [734, 188] width 7 height 0
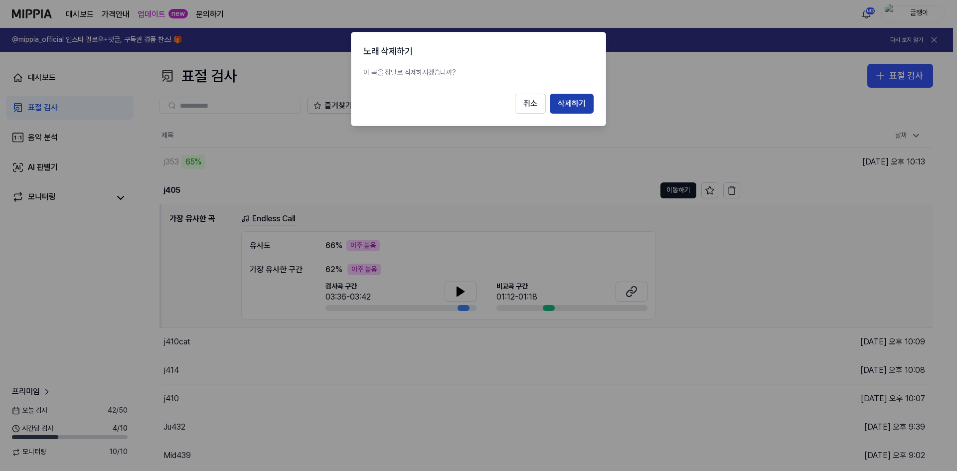
click at [575, 106] on button "삭제하기" at bounding box center [572, 104] width 44 height 20
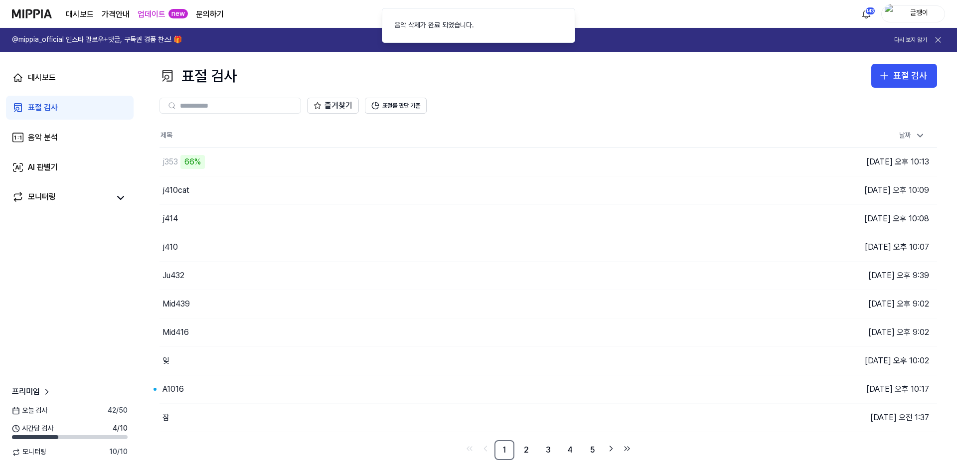
click at [299, 74] on div "표절 검사 표절 검사" at bounding box center [549, 76] width 778 height 24
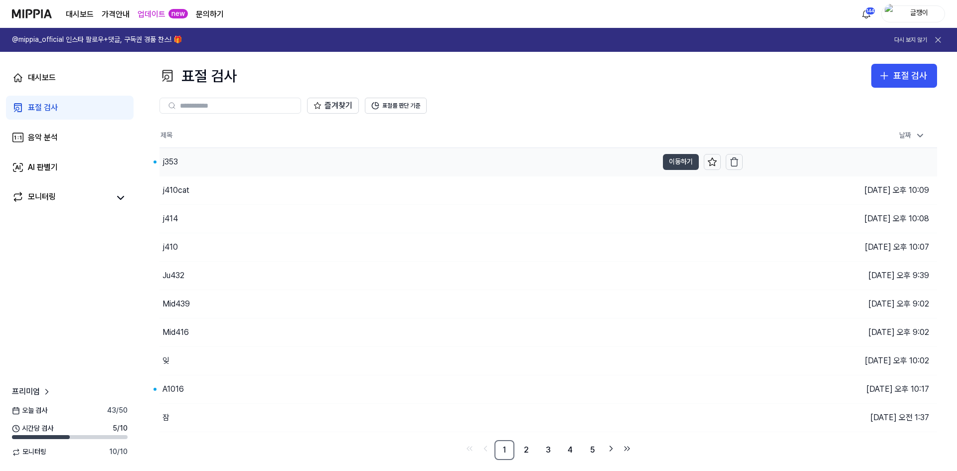
click at [674, 157] on button "이동하기" at bounding box center [681, 162] width 36 height 16
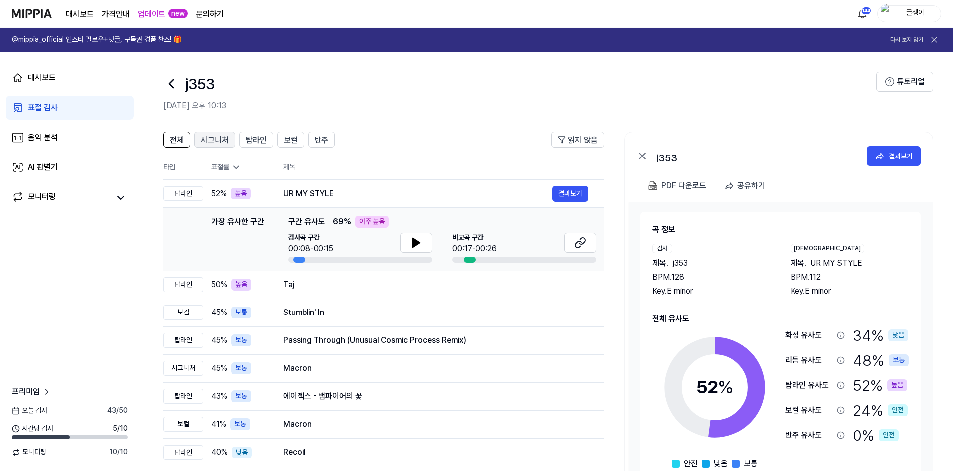
click at [223, 143] on span "시그니처" at bounding box center [215, 140] width 28 height 12
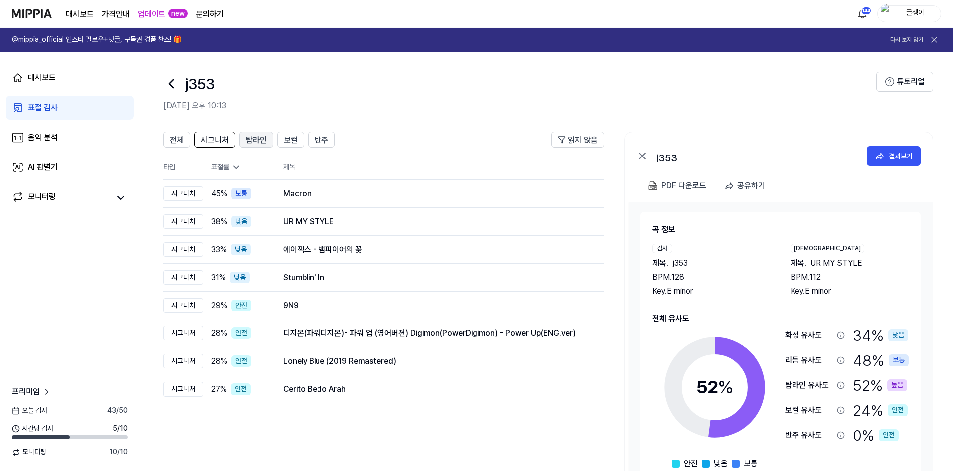
click at [254, 139] on span "탑라인" at bounding box center [256, 140] width 21 height 12
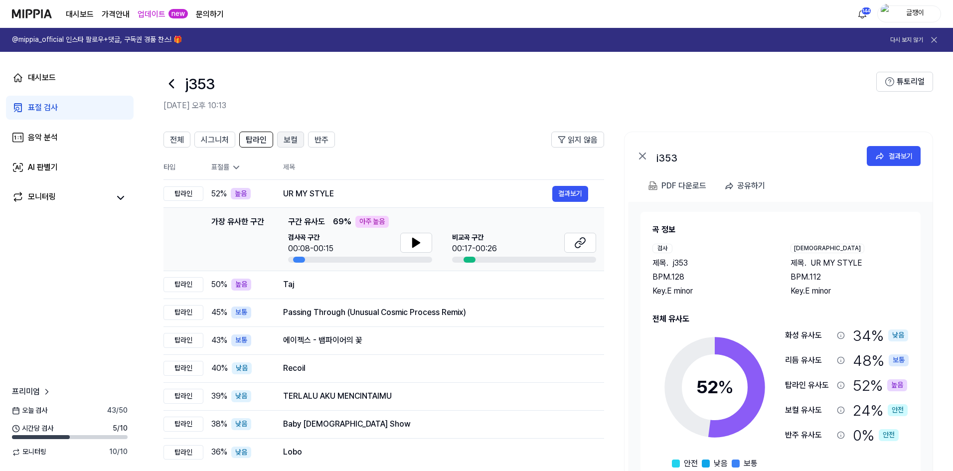
click at [290, 142] on span "보컬" at bounding box center [291, 140] width 14 height 12
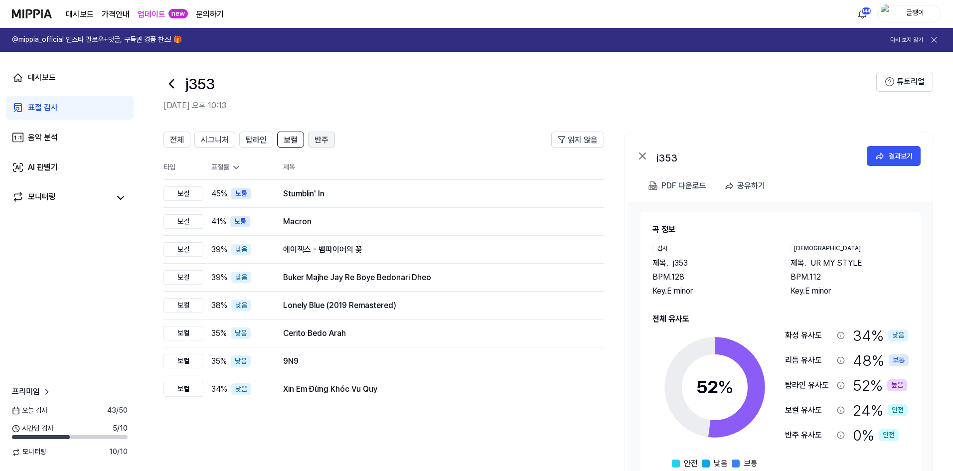
click at [324, 139] on span "반주" at bounding box center [322, 140] width 14 height 12
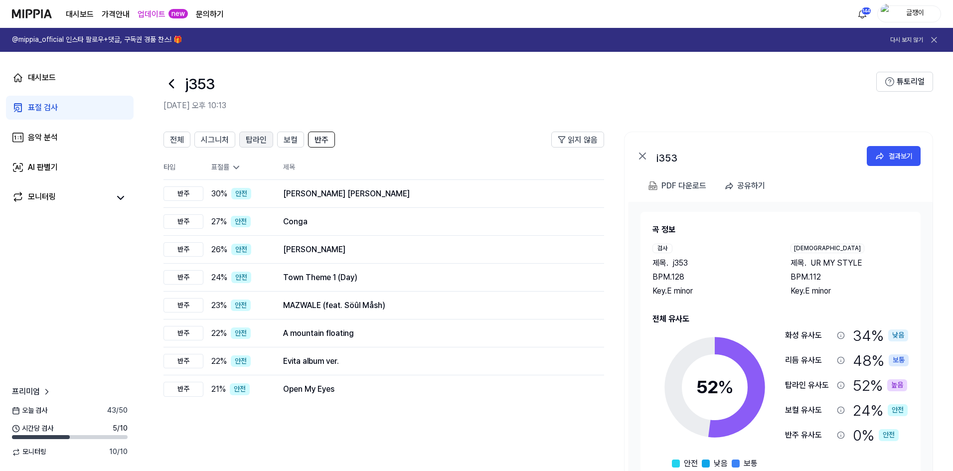
click at [262, 137] on span "탑라인" at bounding box center [256, 140] width 21 height 12
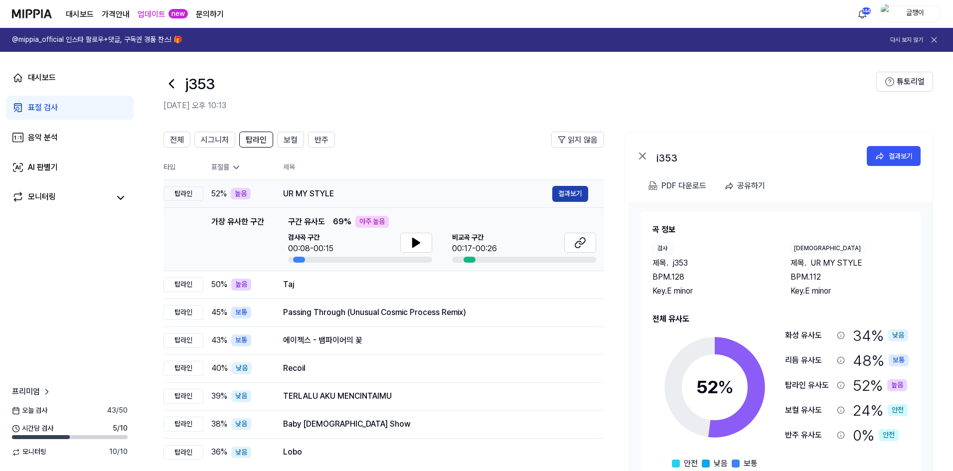
click at [570, 193] on button "결과보기" at bounding box center [570, 194] width 36 height 16
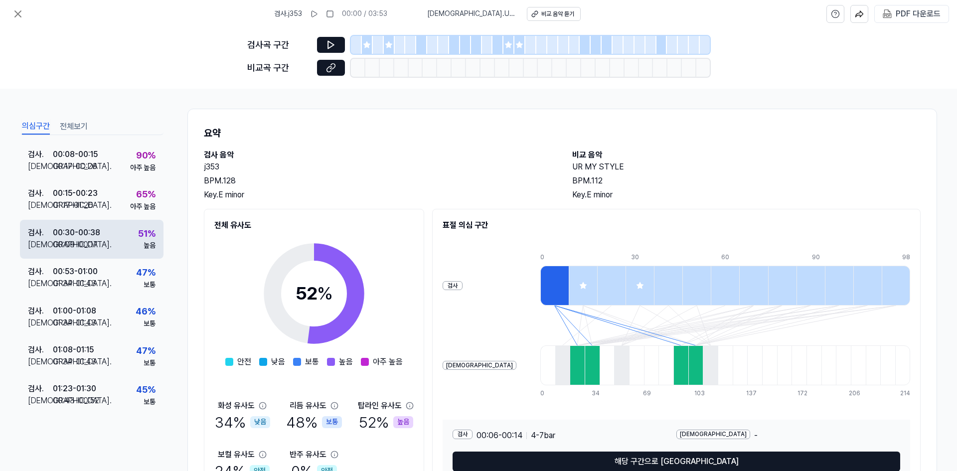
scroll to position [100, 0]
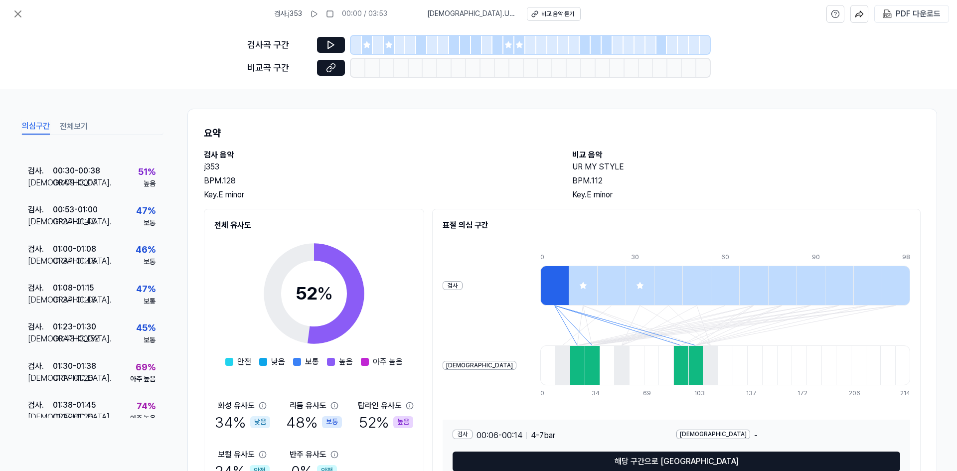
click at [75, 126] on button "전체보기" at bounding box center [74, 127] width 28 height 16
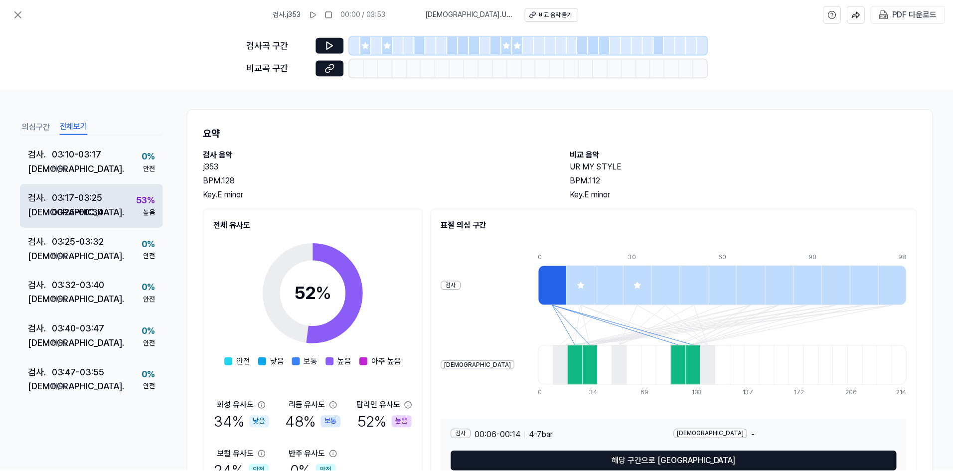
scroll to position [1219, 0]
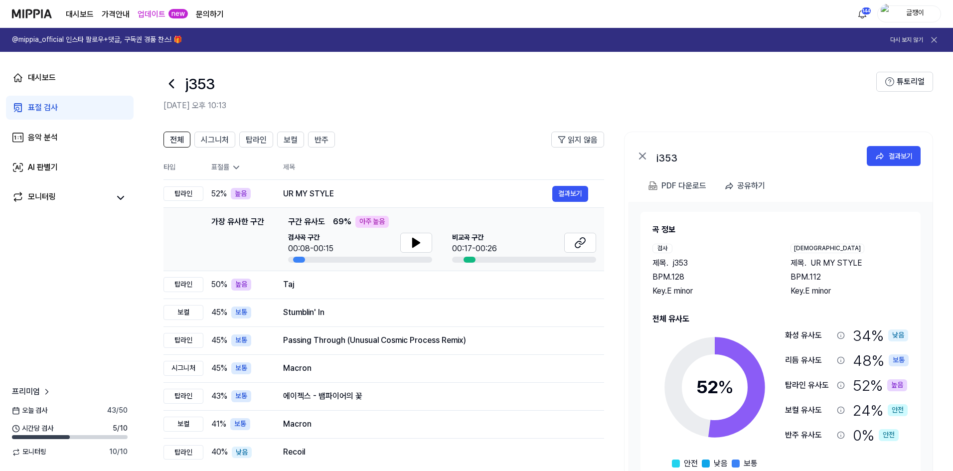
click at [295, 66] on header "j353 [DATE] 오후 10:13 튜토리얼" at bounding box center [547, 87] width 814 height 70
